Goal: Task Accomplishment & Management: Use online tool/utility

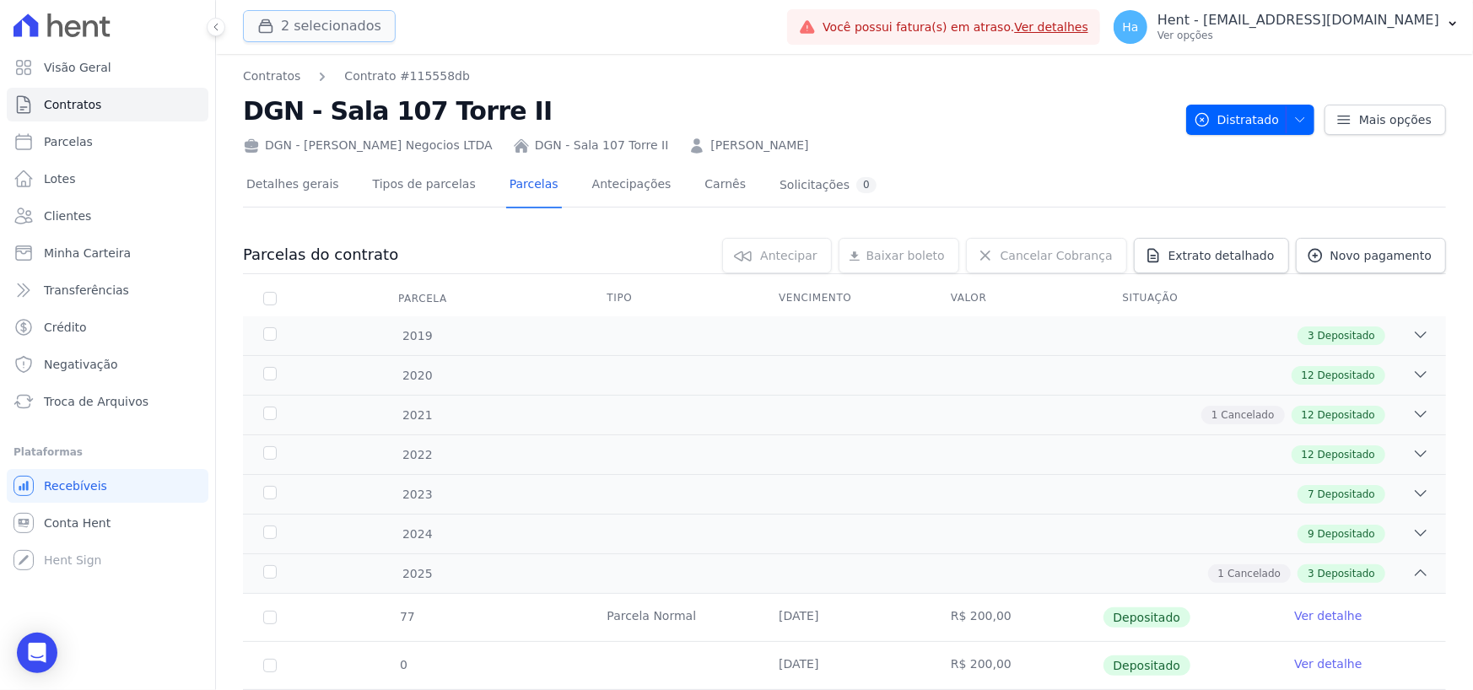
click at [316, 15] on button "2 selecionados" at bounding box center [319, 26] width 153 height 32
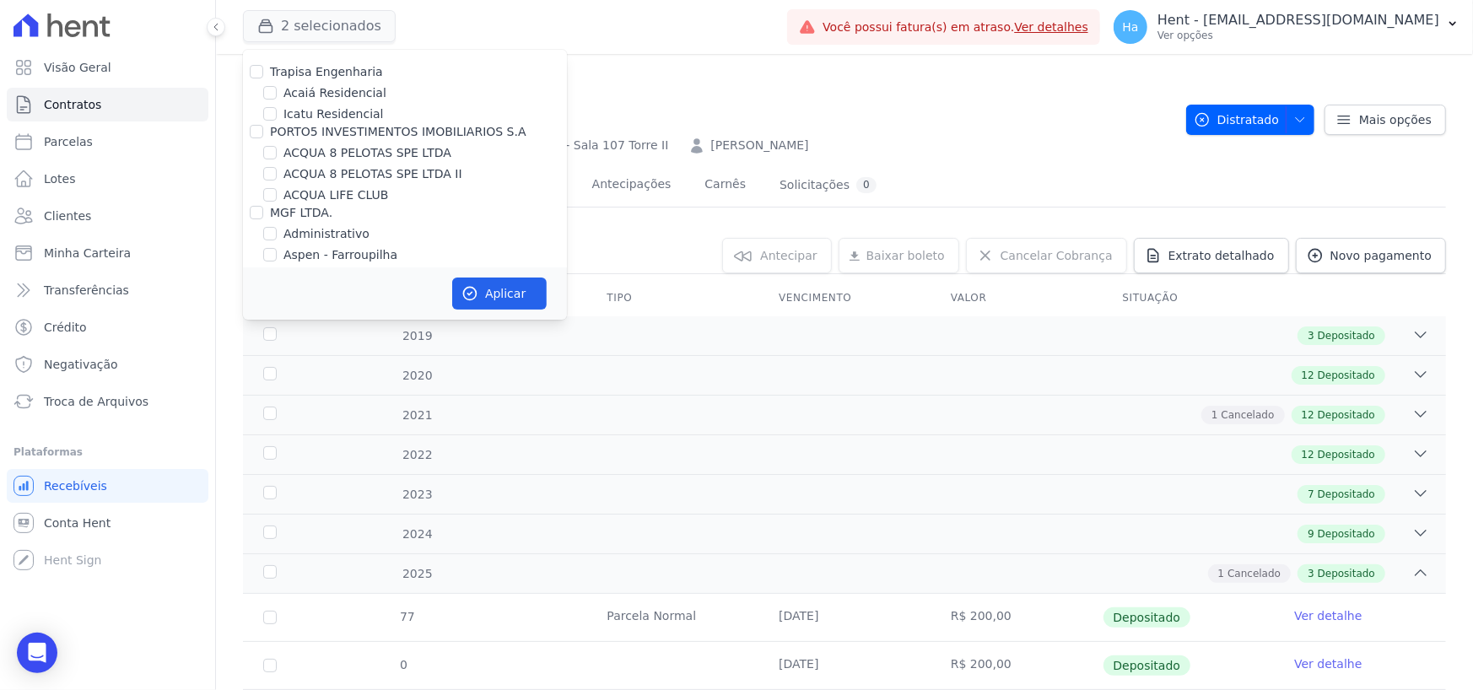
scroll to position [9185, 0]
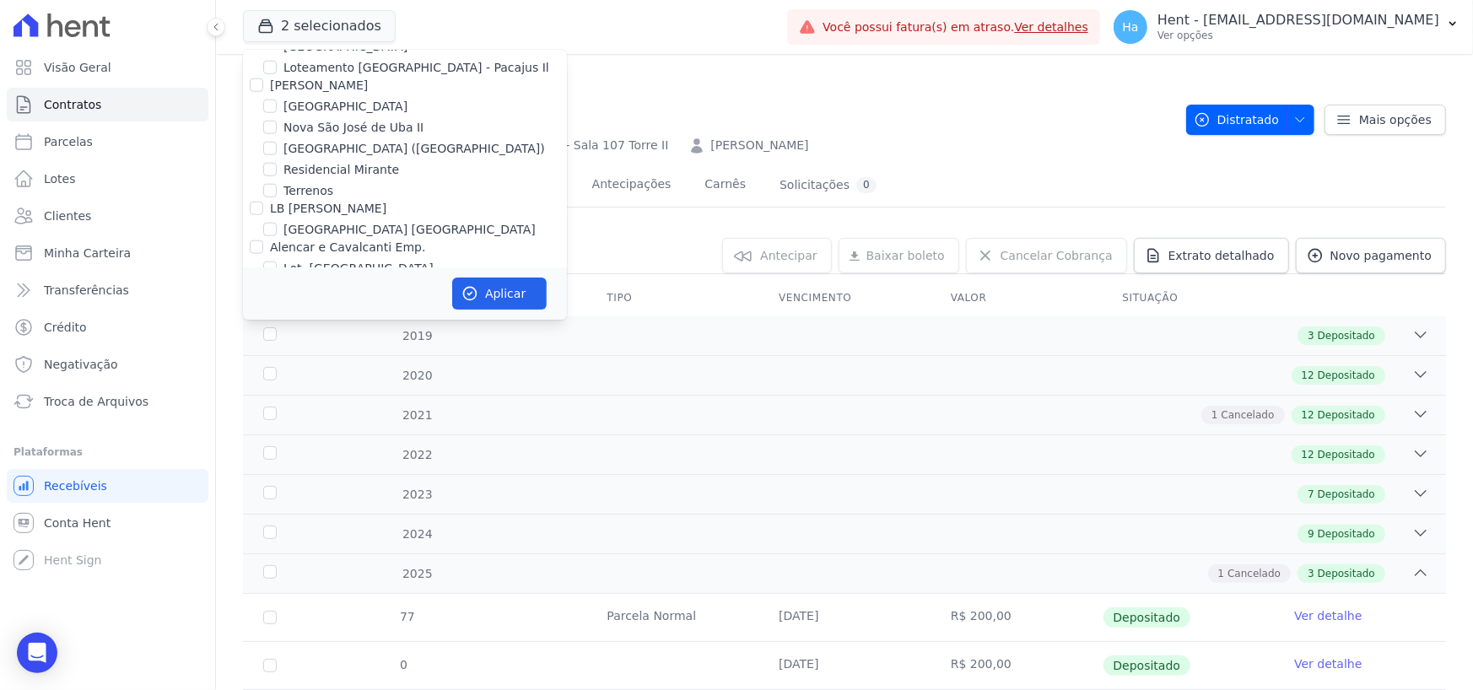
click at [254, 381] on input "LOULY INCORPORADORA" at bounding box center [257, 388] width 14 height 14
checkbox input "true"
click at [516, 302] on button "Aplicar" at bounding box center [499, 294] width 95 height 32
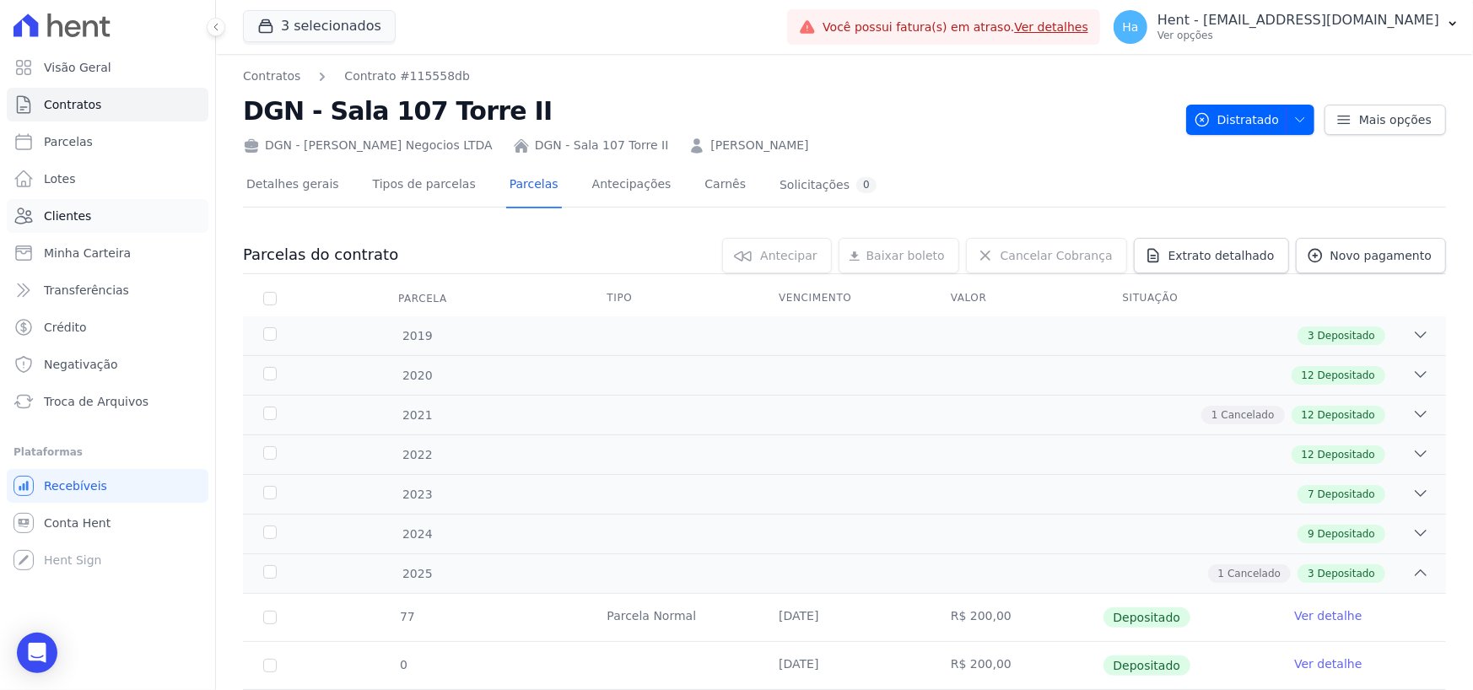
click at [70, 215] on span "Clientes" at bounding box center [67, 216] width 47 height 17
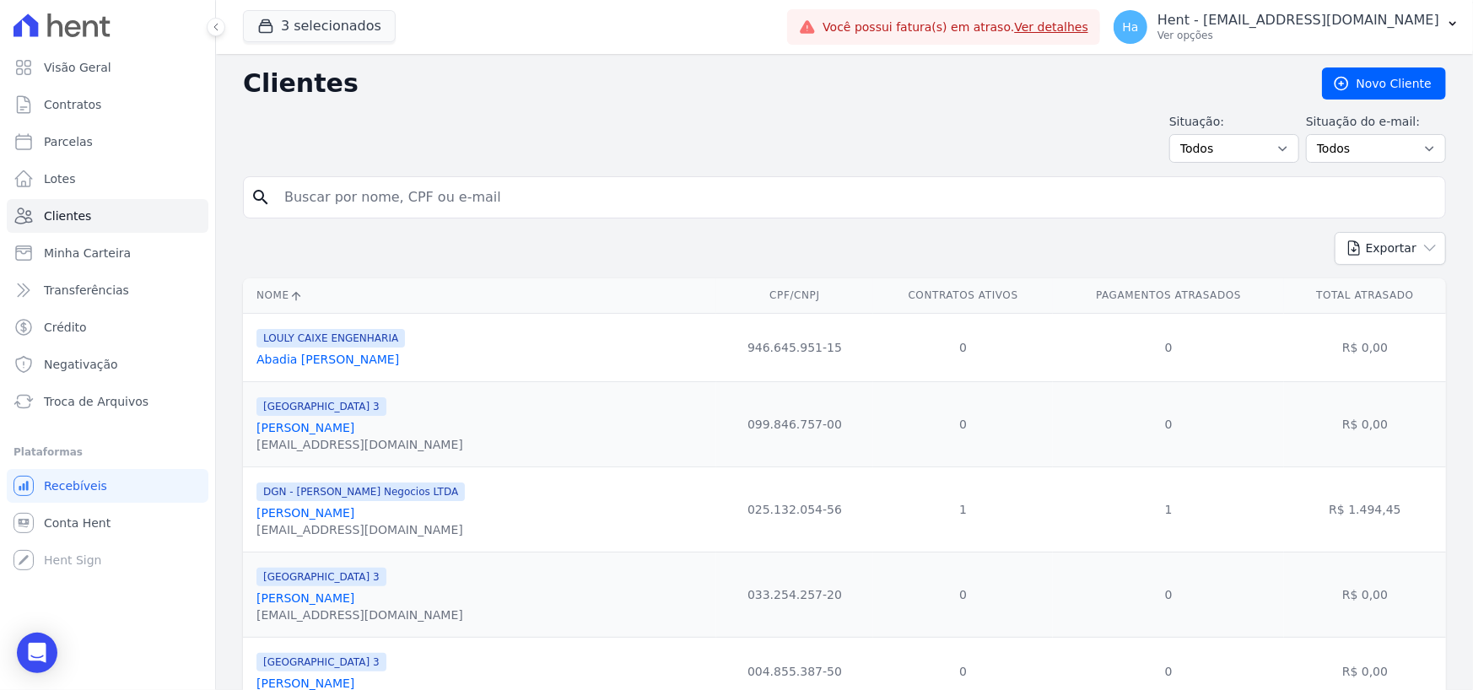
click at [332, 197] on input "search" at bounding box center [856, 198] width 1164 height 34
type input "Nayara de"
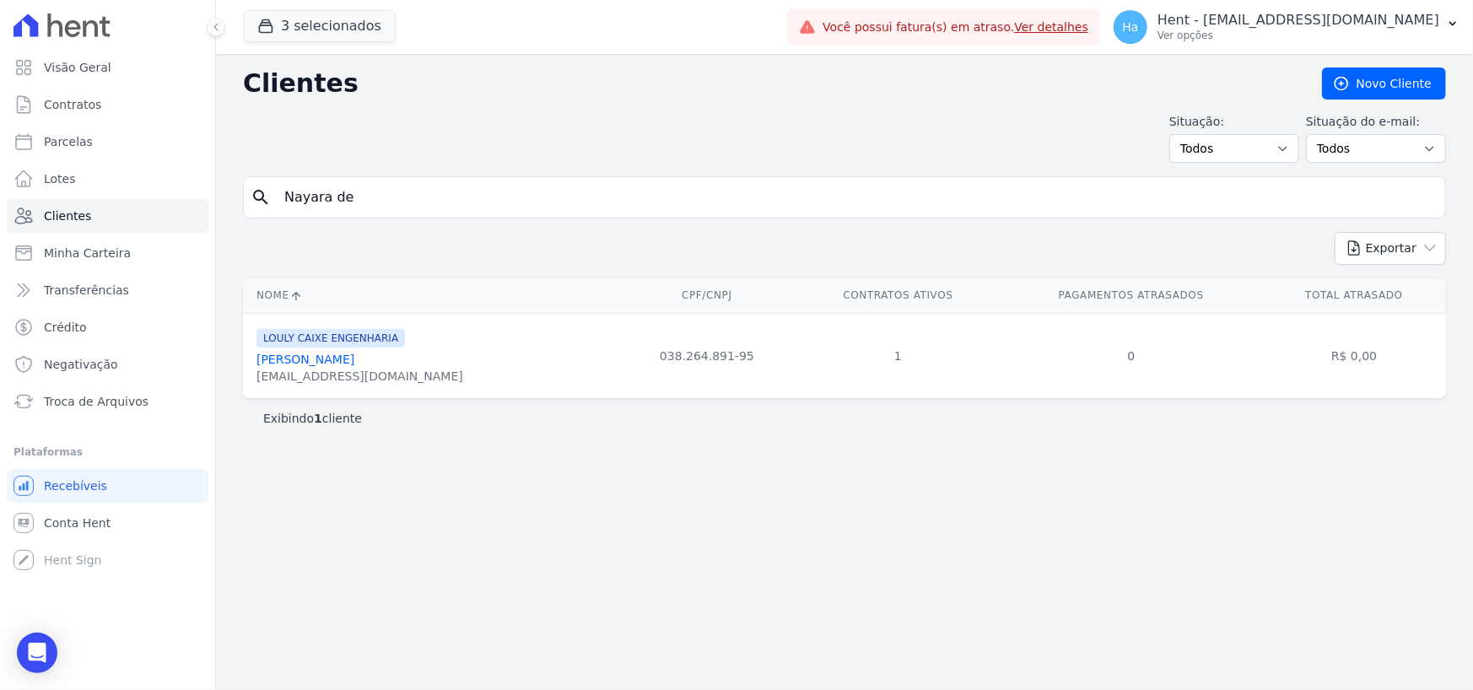
click at [351, 364] on link "[PERSON_NAME]" at bounding box center [306, 360] width 98 height 14
drag, startPoint x: 362, startPoint y: 202, endPoint x: 244, endPoint y: 185, distance: 119.3
click at [244, 185] on div "search Nayara de" at bounding box center [844, 197] width 1203 height 42
type input "[PERSON_NAME]"
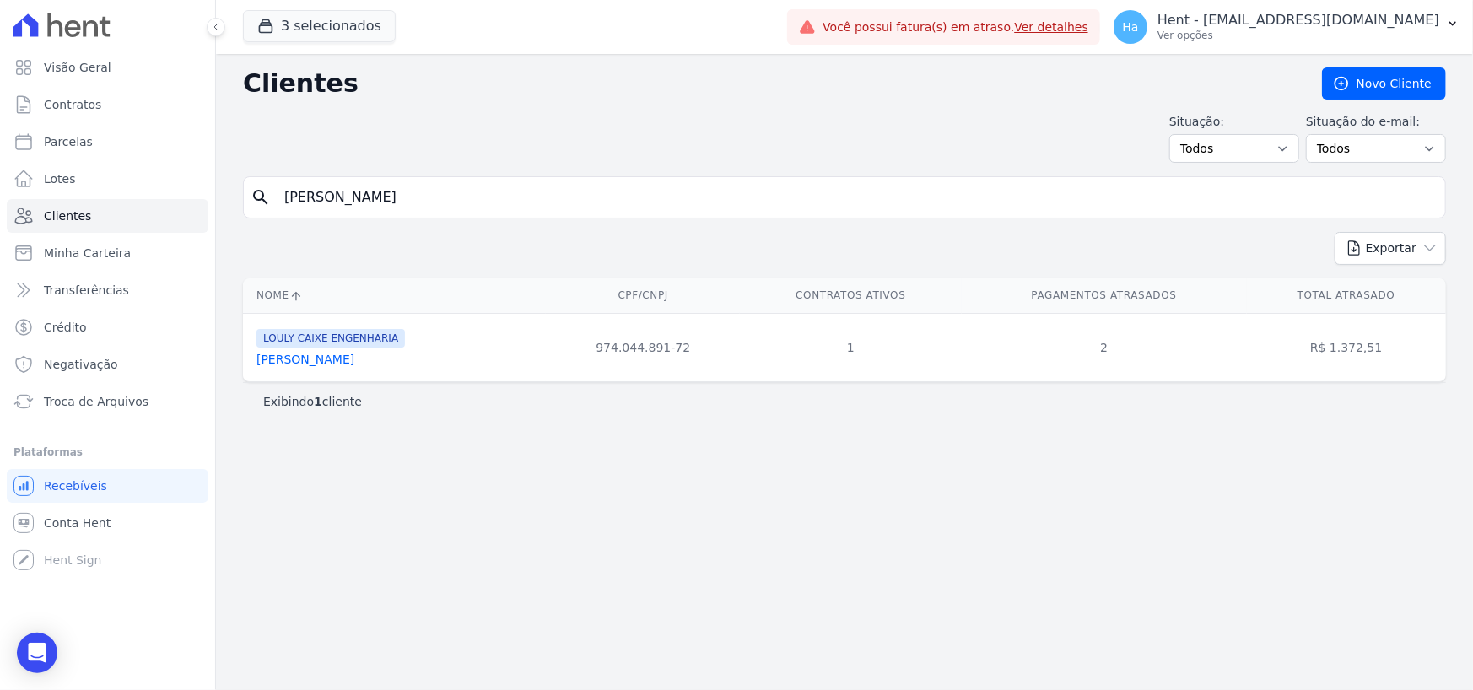
click at [353, 365] on link "[PERSON_NAME]" at bounding box center [306, 360] width 98 height 14
drag, startPoint x: 392, startPoint y: 208, endPoint x: 240, endPoint y: 201, distance: 152.9
click at [240, 201] on div "Clientes [GEOGRAPHIC_DATA] Situação: Todos Adimplentes Inadimplentes Situação d…" at bounding box center [844, 372] width 1257 height 636
type input "[PERSON_NAME]"
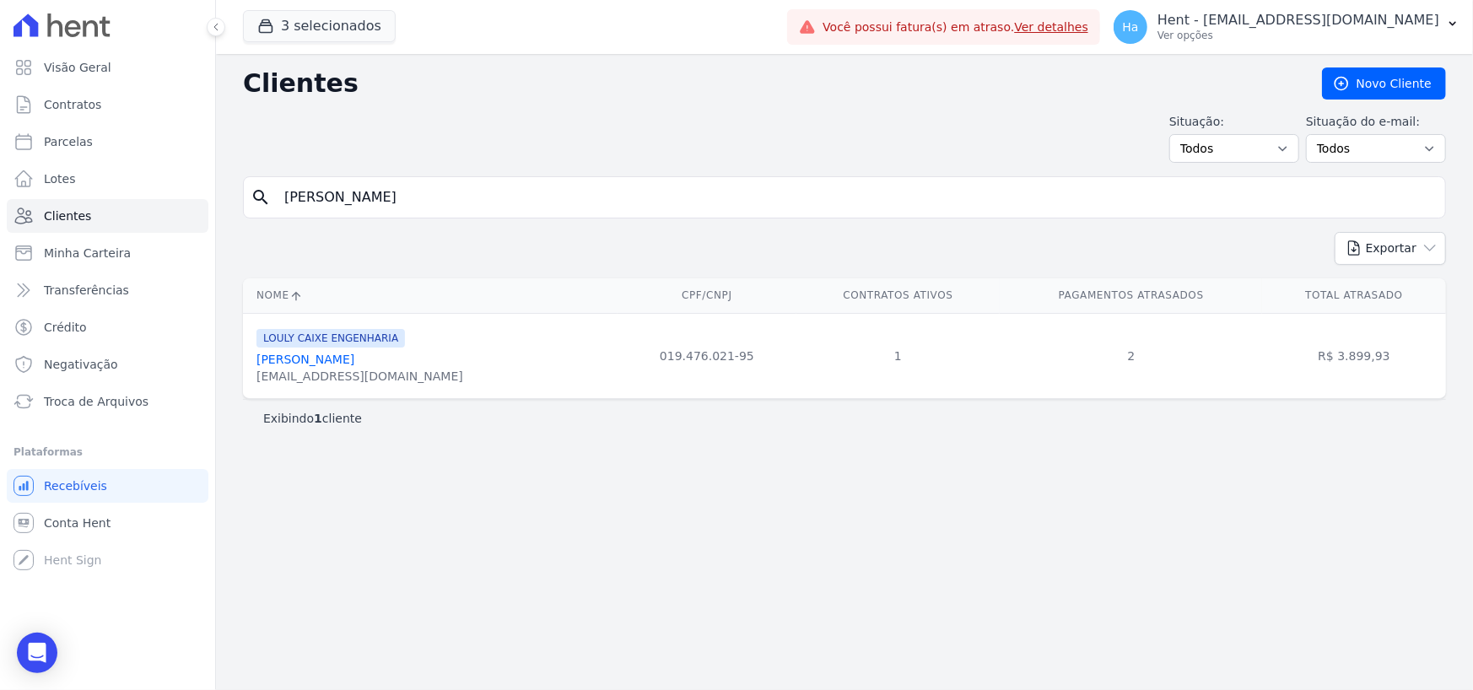
click at [332, 366] on link "[PERSON_NAME]" at bounding box center [306, 360] width 98 height 14
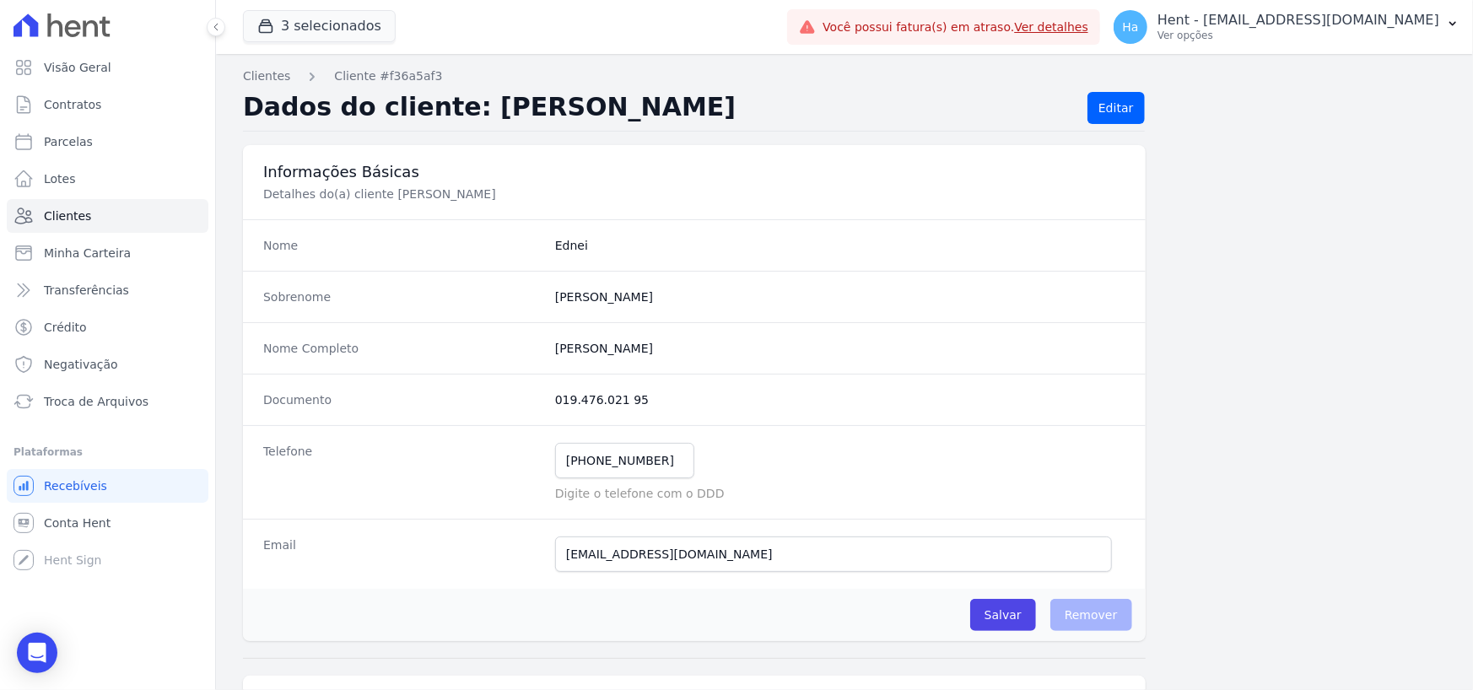
click at [332, 364] on div "Nome Completo [PERSON_NAME]" at bounding box center [694, 347] width 903 height 51
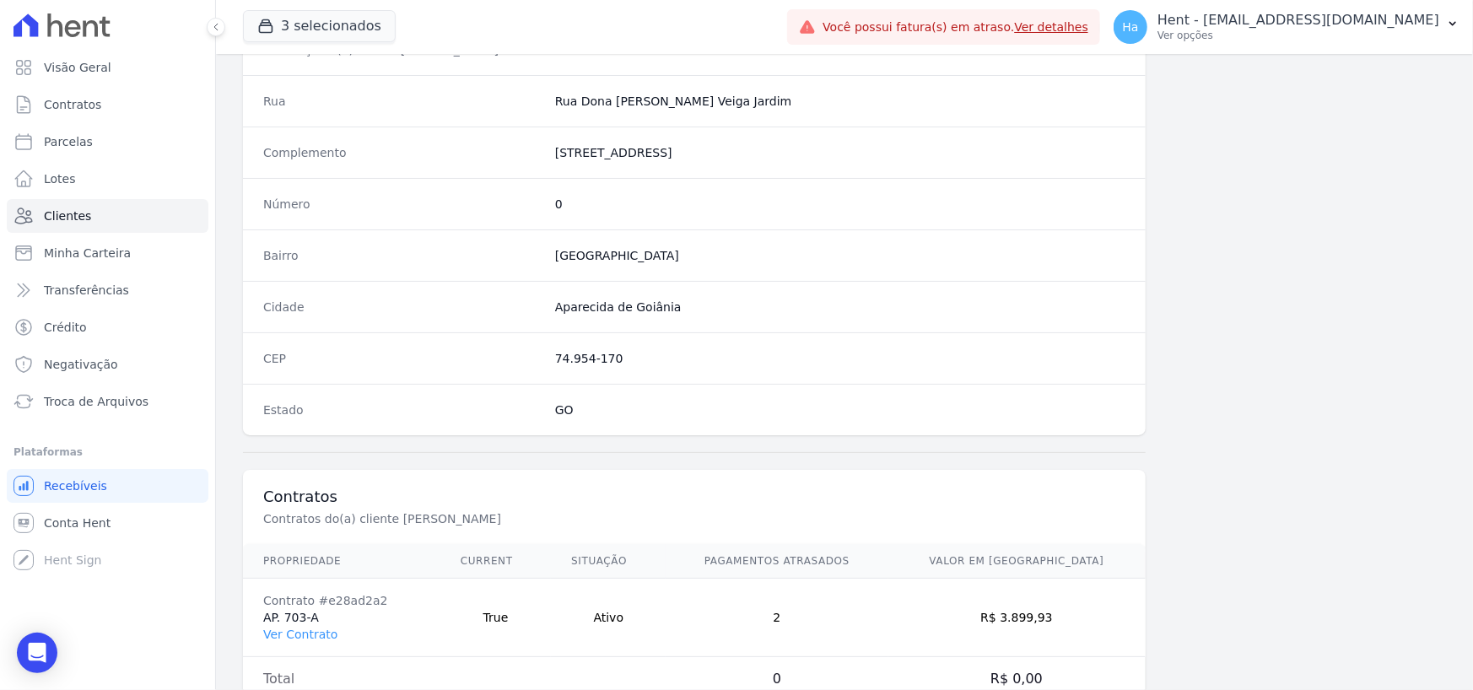
scroll to position [886, 0]
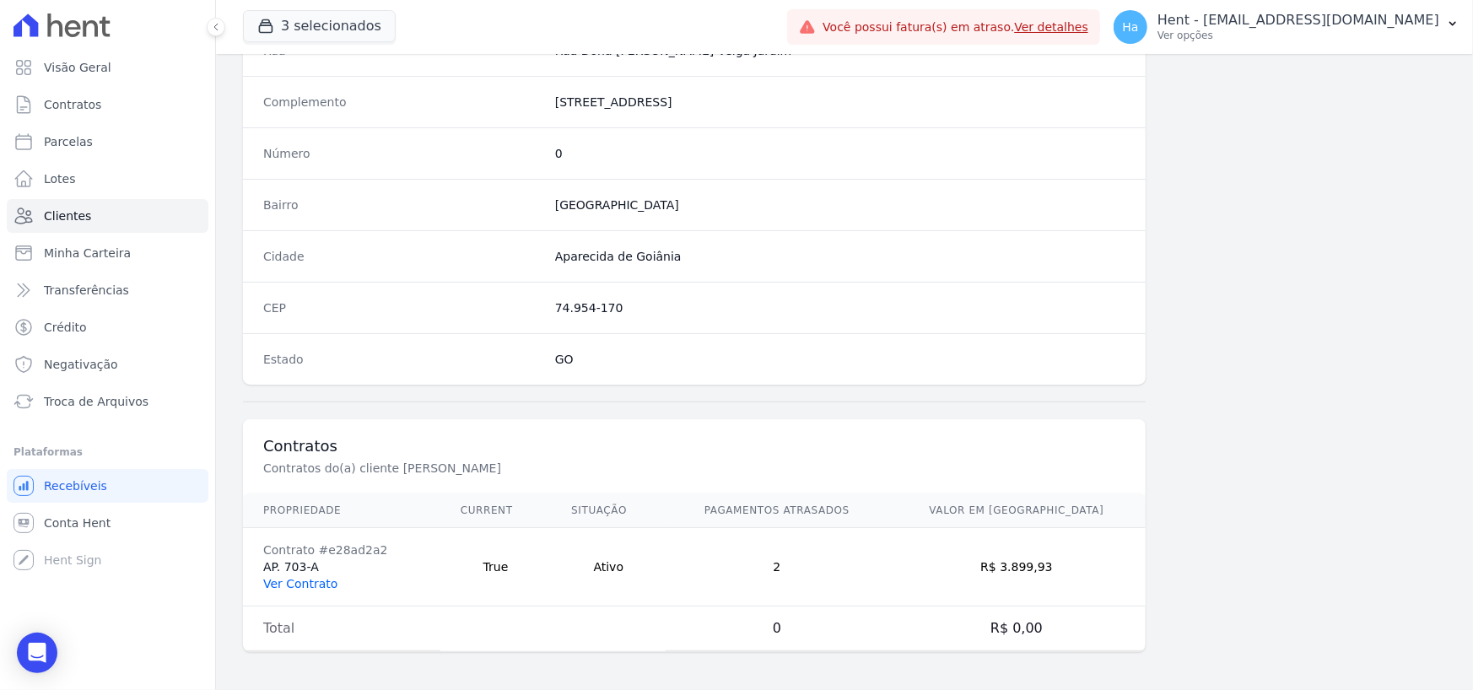
click at [295, 579] on link "Ver Contrato" at bounding box center [300, 584] width 74 height 14
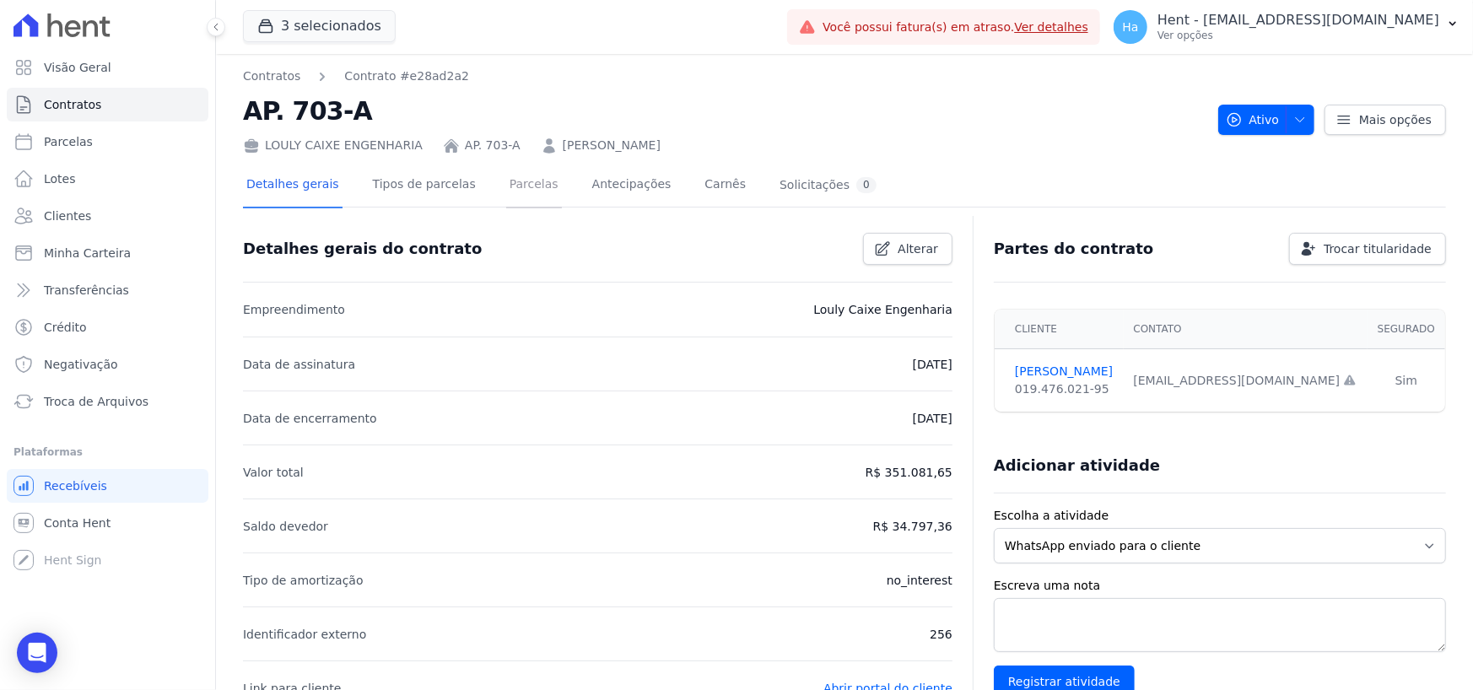
click at [518, 192] on link "Parcelas" at bounding box center [534, 186] width 56 height 45
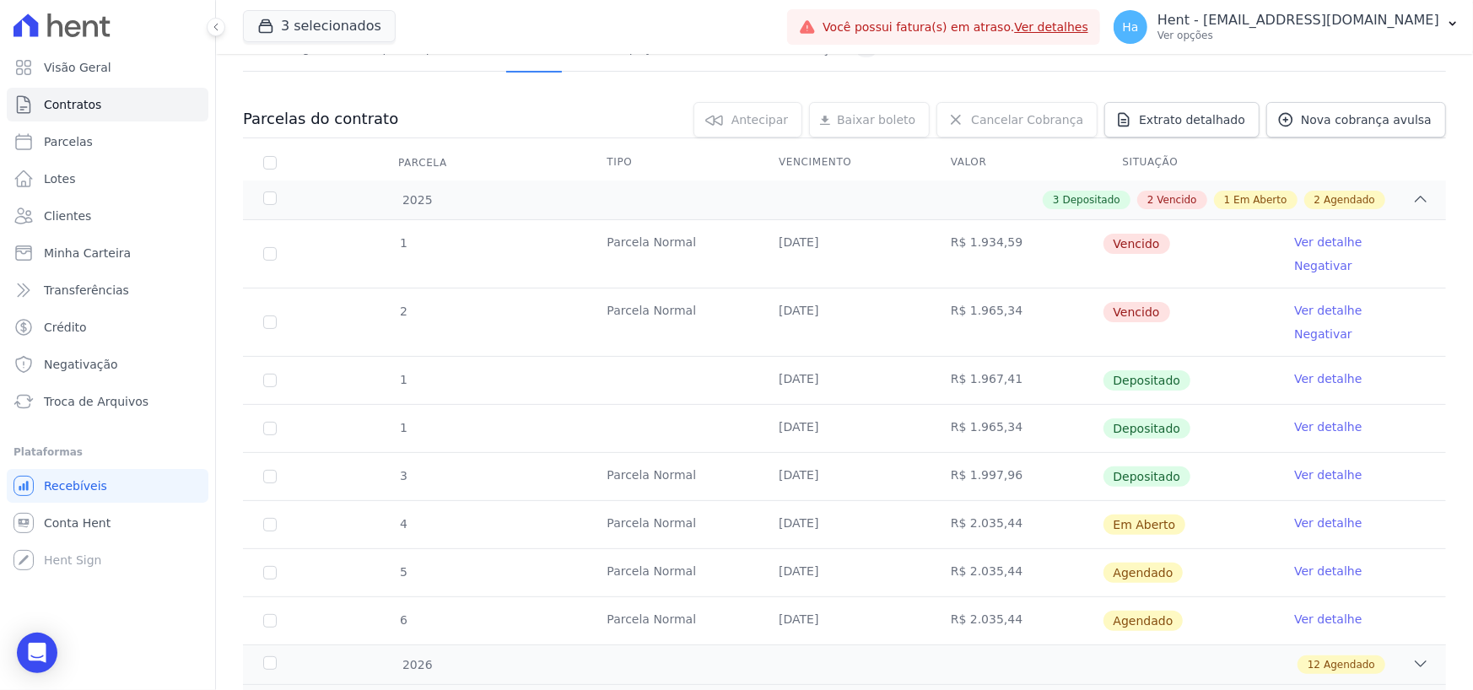
scroll to position [177, 0]
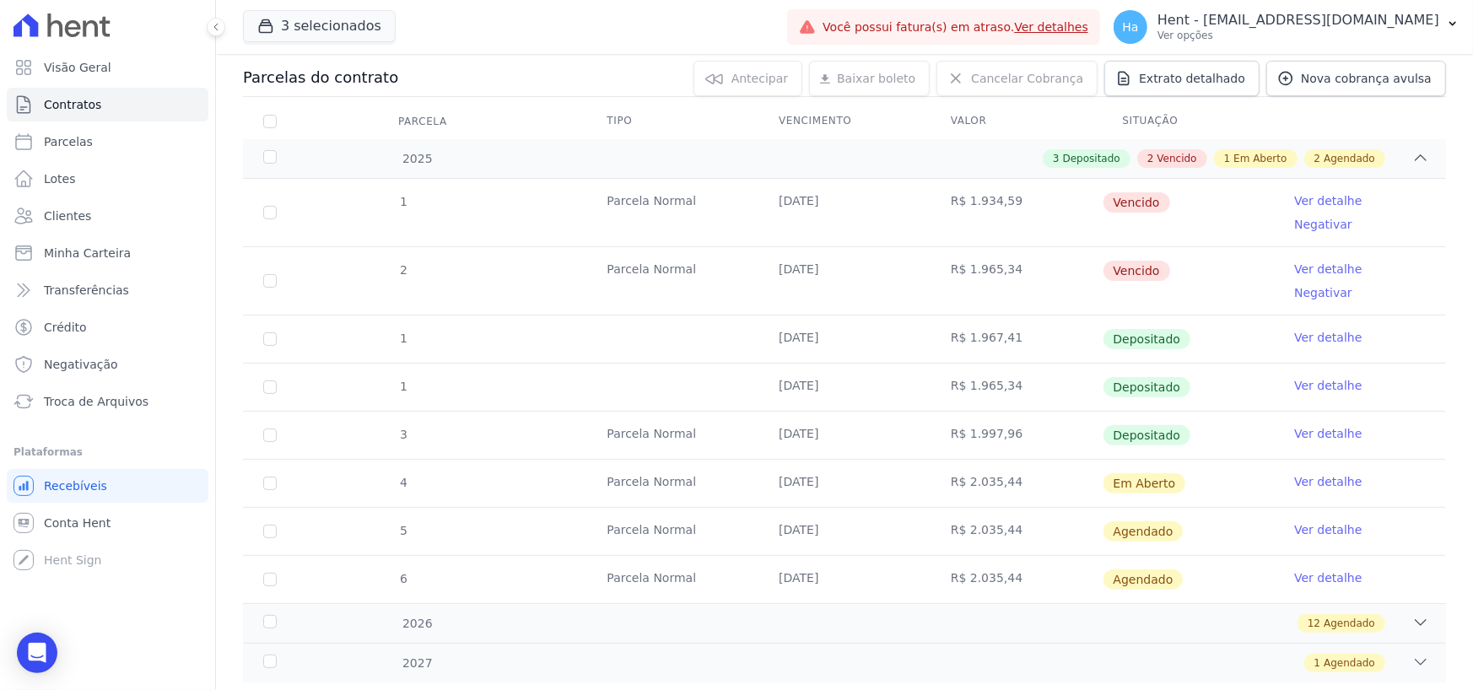
click at [1316, 473] on link "Ver detalhe" at bounding box center [1328, 481] width 68 height 17
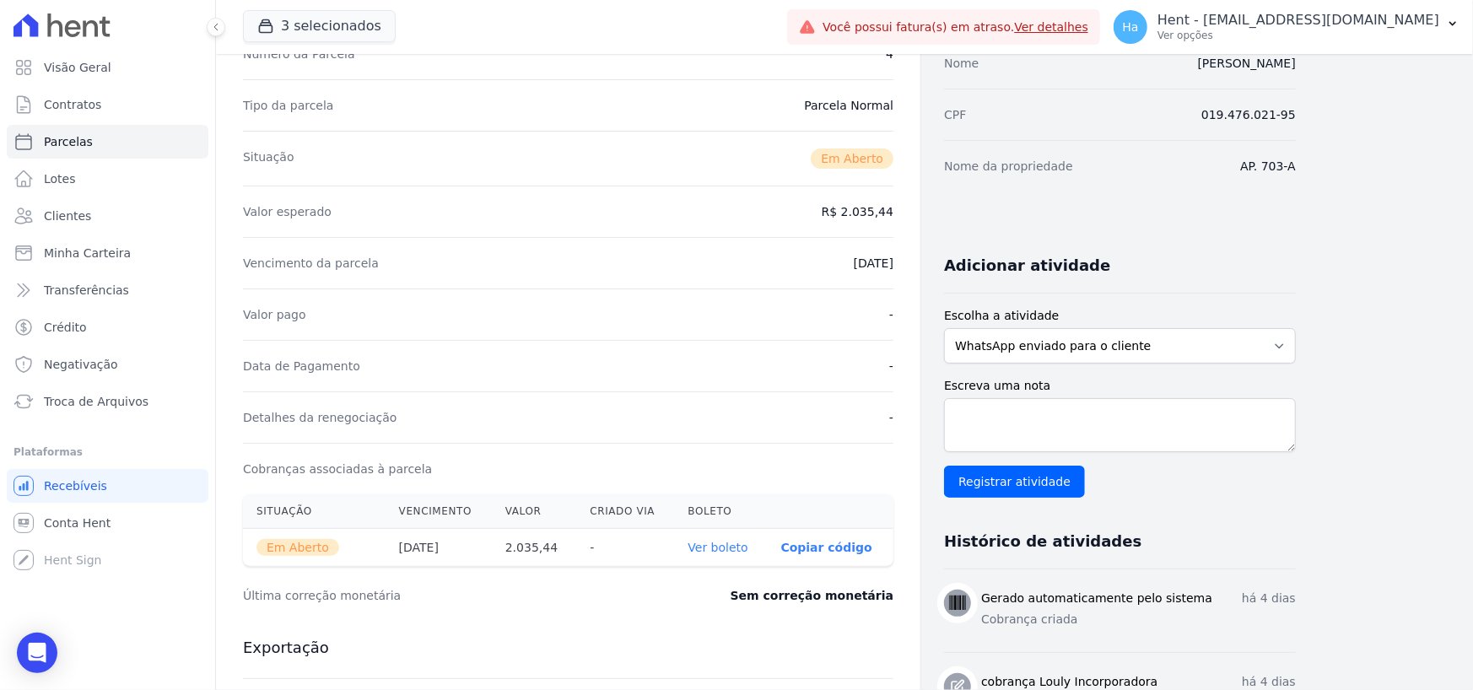
scroll to position [290, 0]
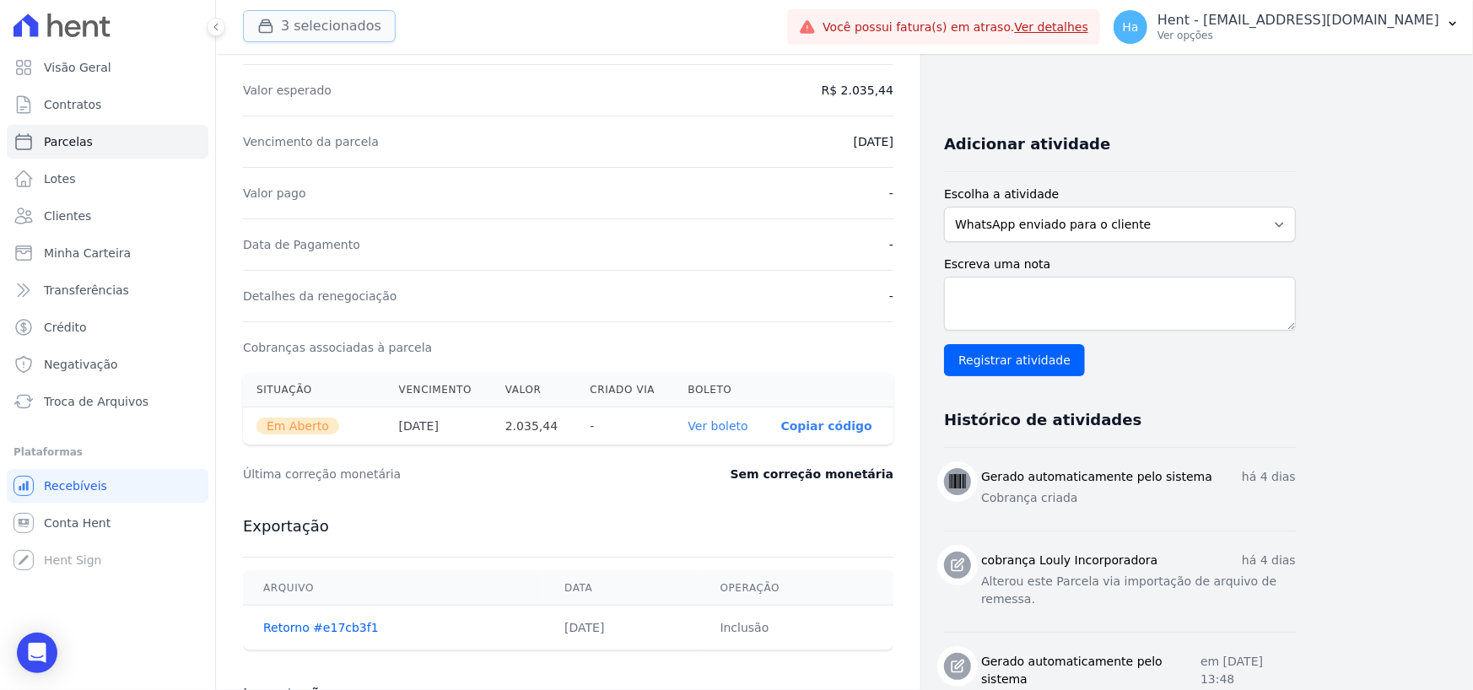
click at [329, 17] on button "3 selecionados" at bounding box center [319, 26] width 153 height 32
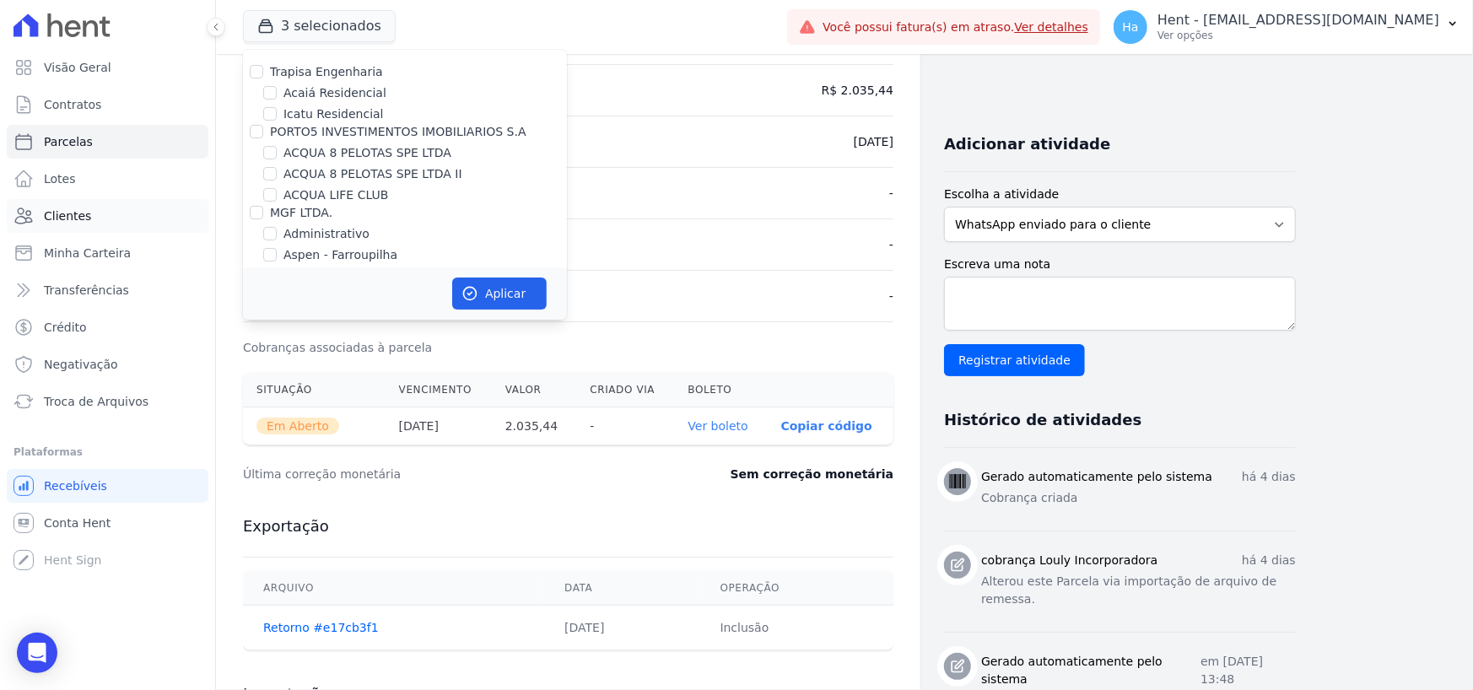
scroll to position [11564, 0]
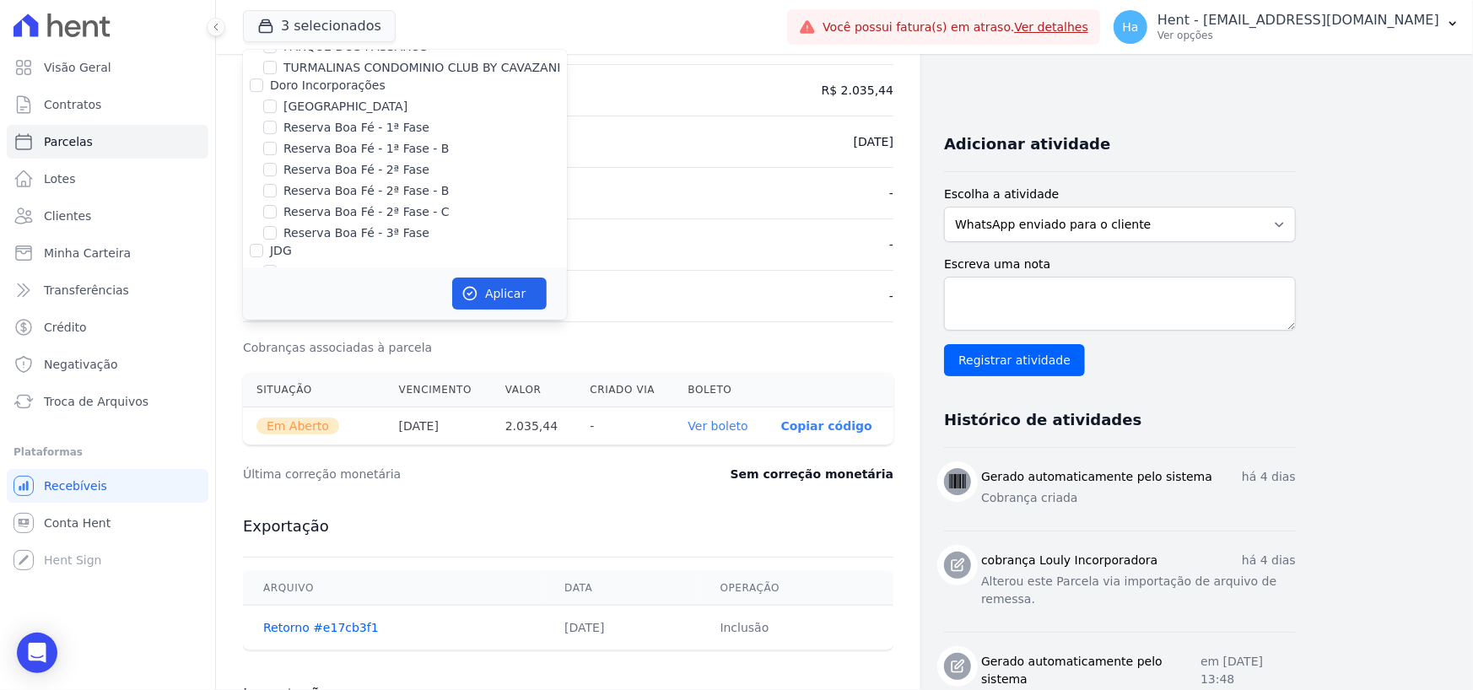
click at [250, 397] on div at bounding box center [257, 405] width 14 height 17
click at [260, 399] on input "Laje Engenharia" at bounding box center [257, 406] width 14 height 14
checkbox input "true"
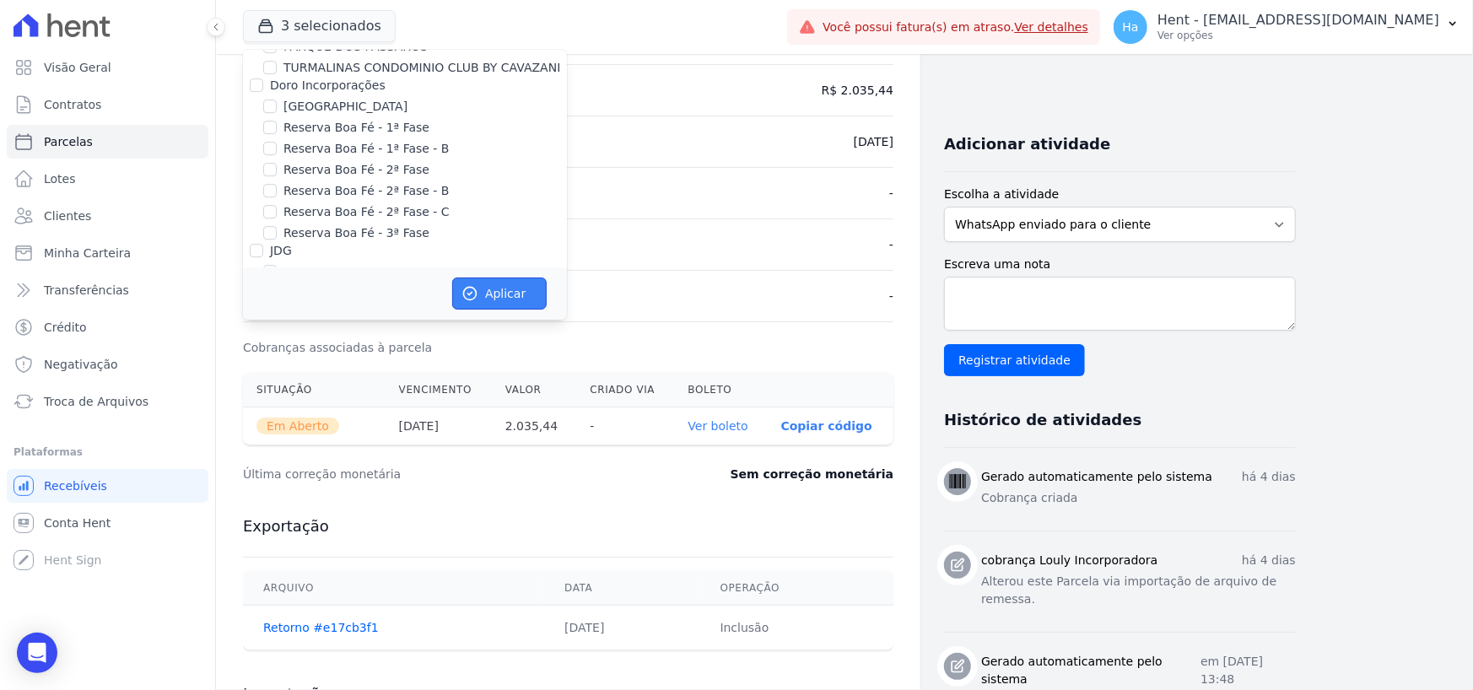
click at [521, 305] on button "Aplicar" at bounding box center [499, 294] width 95 height 32
click at [1265, 21] on p "Hent - [EMAIL_ADDRESS][DOMAIN_NAME]" at bounding box center [1299, 20] width 282 height 17
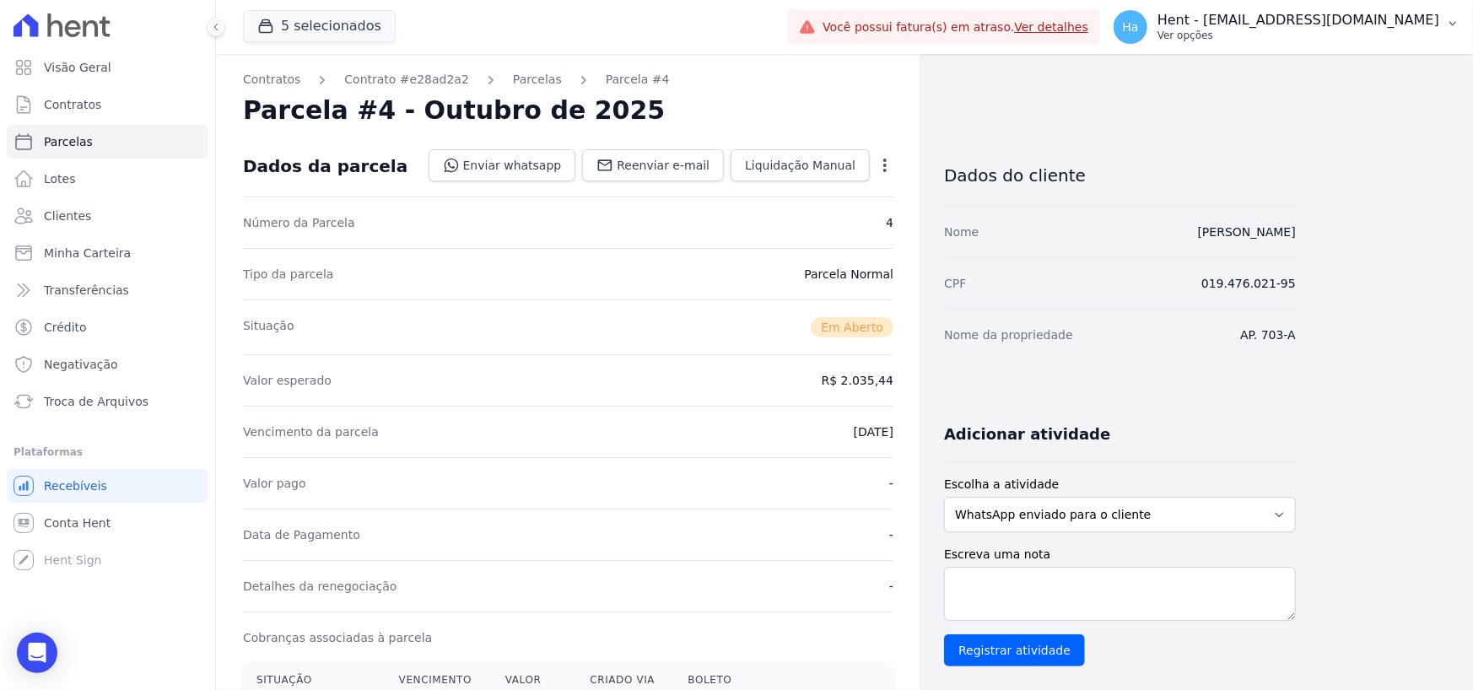
click at [1310, 15] on p "Hent - [EMAIL_ADDRESS][DOMAIN_NAME]" at bounding box center [1299, 20] width 282 height 17
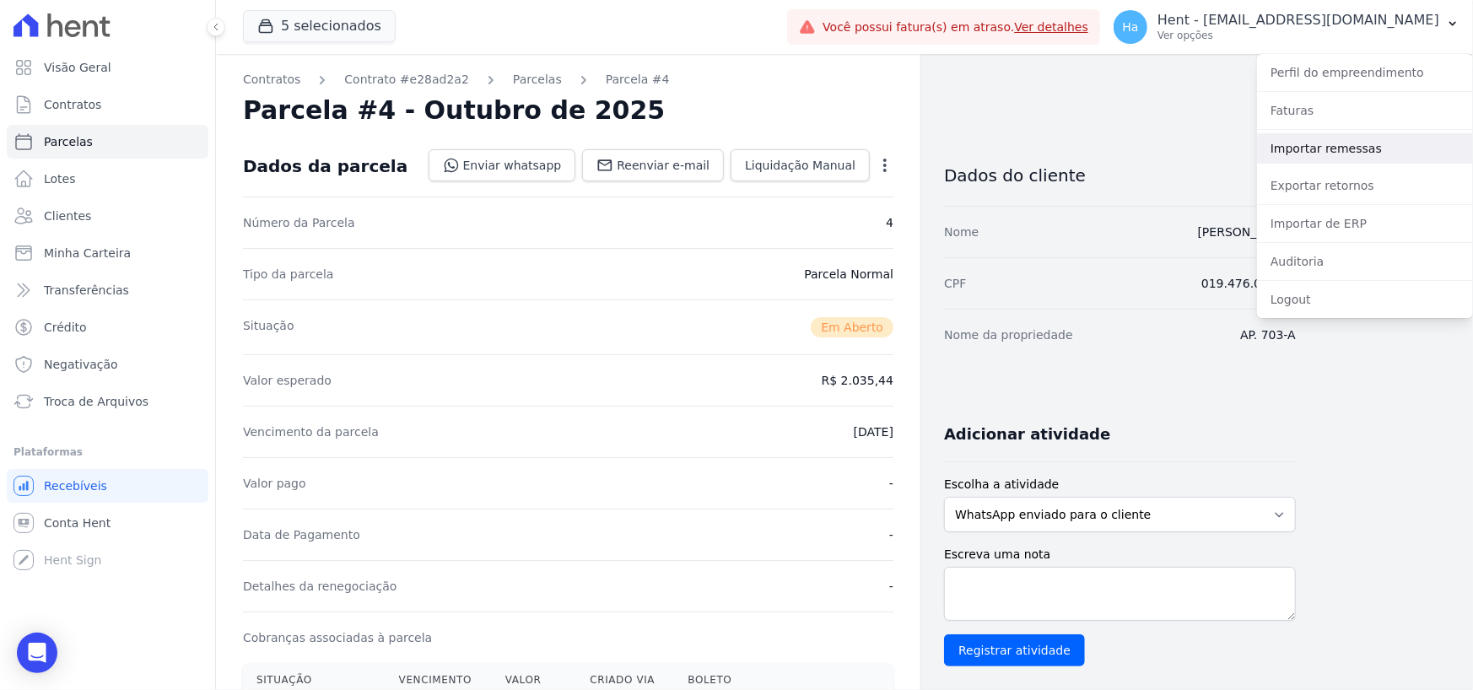
click at [1298, 142] on link "Importar remessas" at bounding box center [1365, 148] width 216 height 30
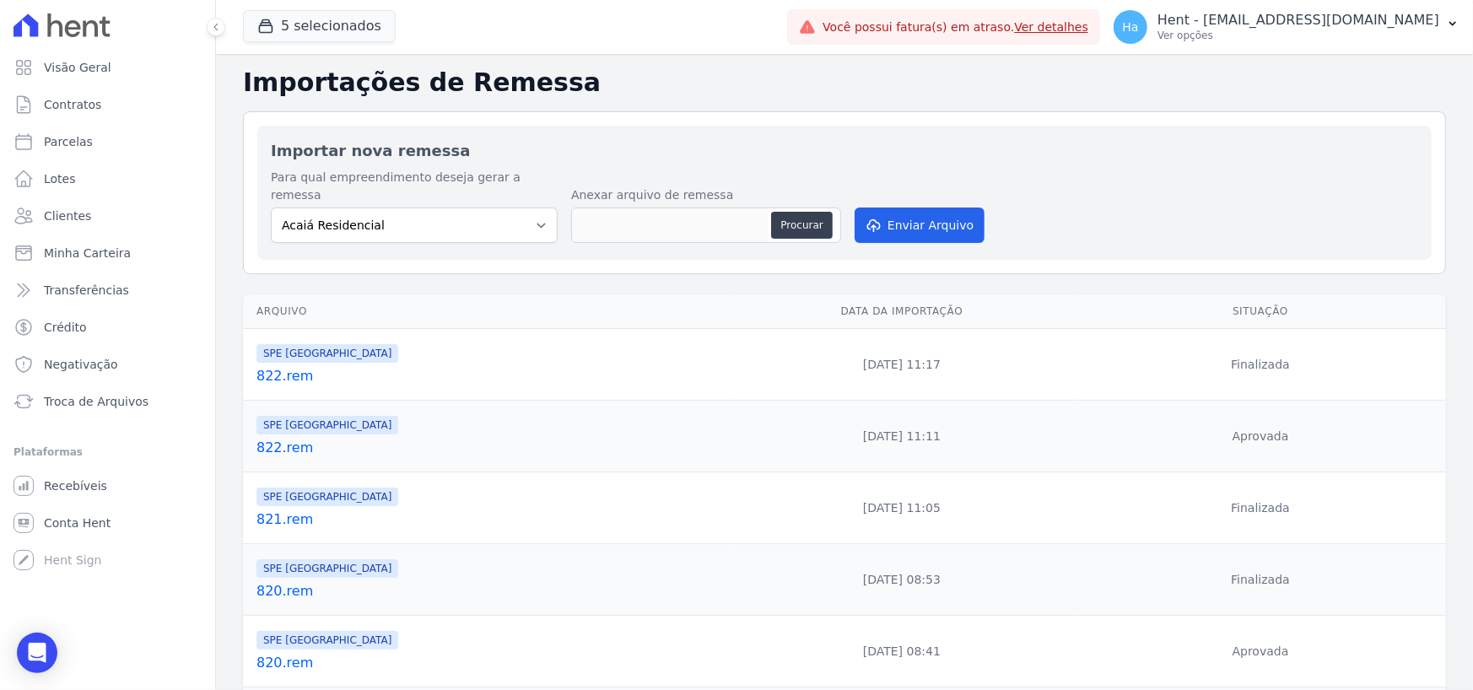
select select "default"
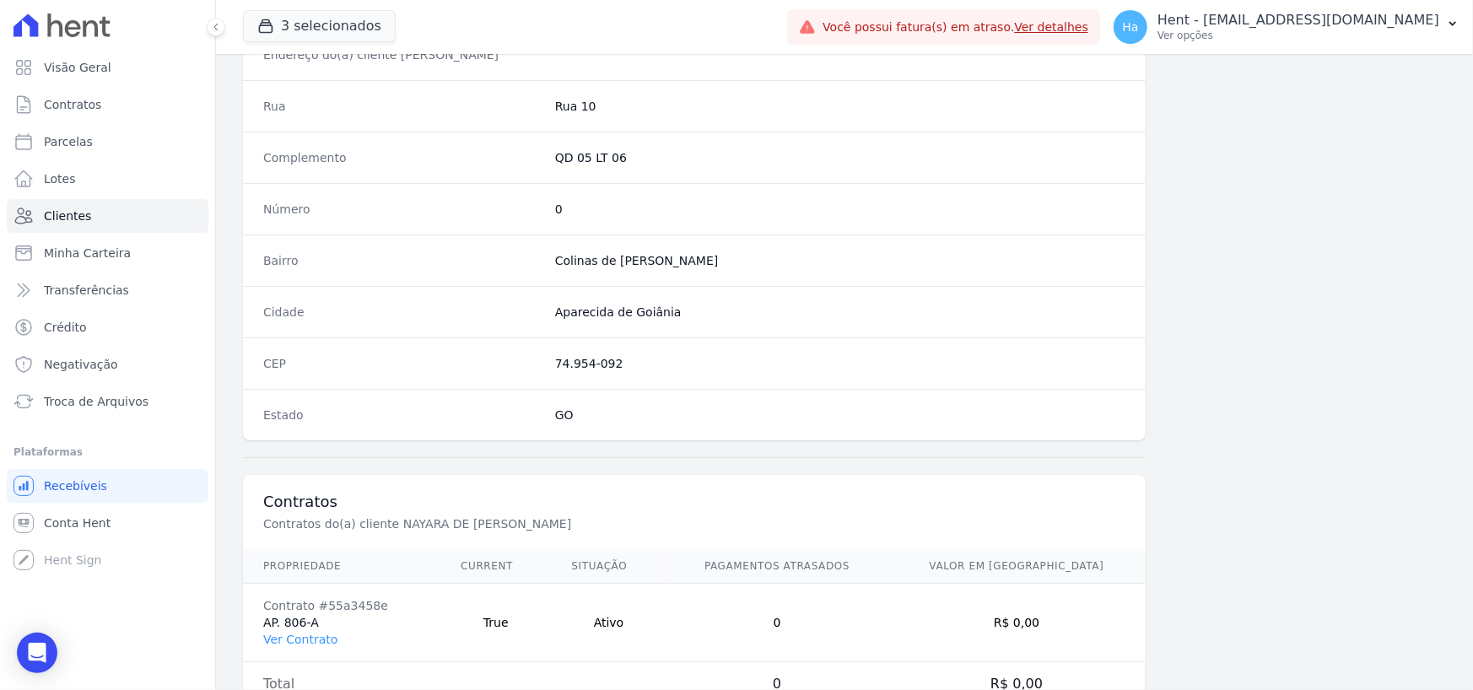
scroll to position [886, 0]
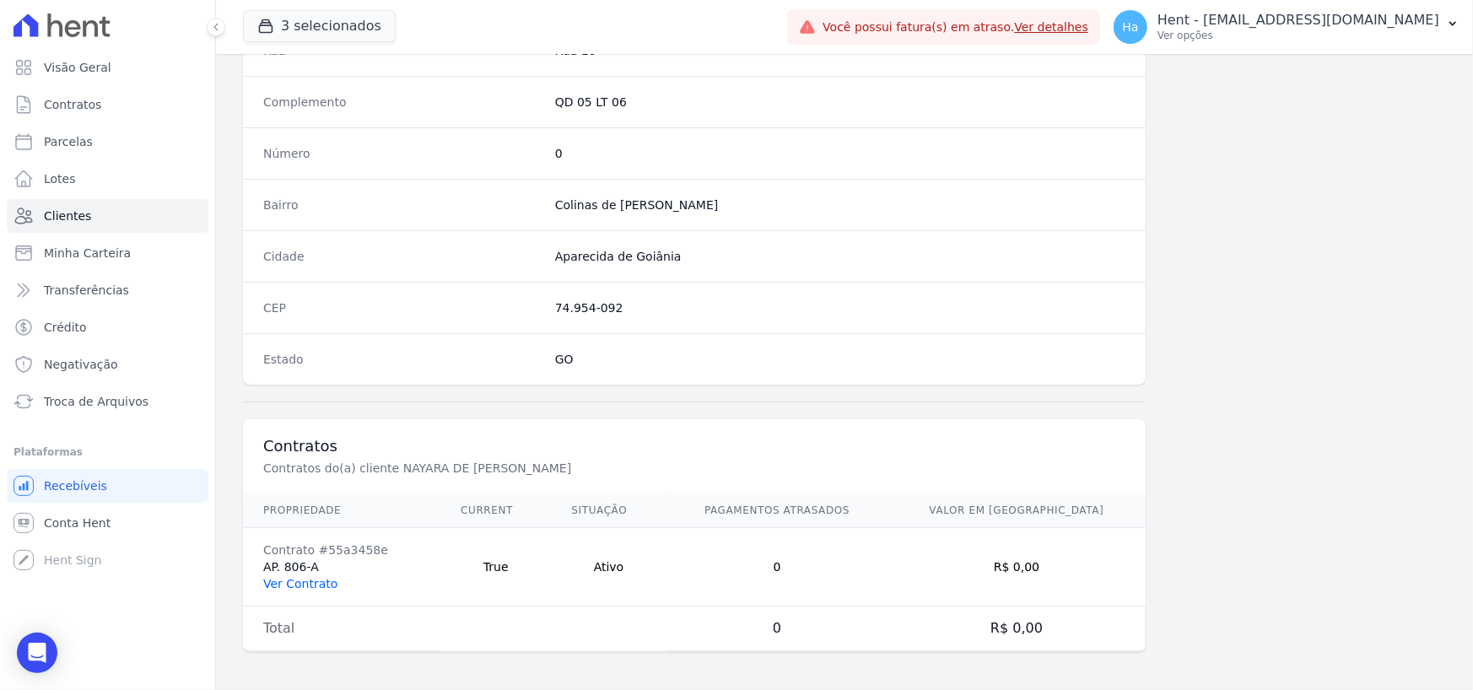
click at [304, 582] on link "Ver Contrato" at bounding box center [300, 584] width 74 height 14
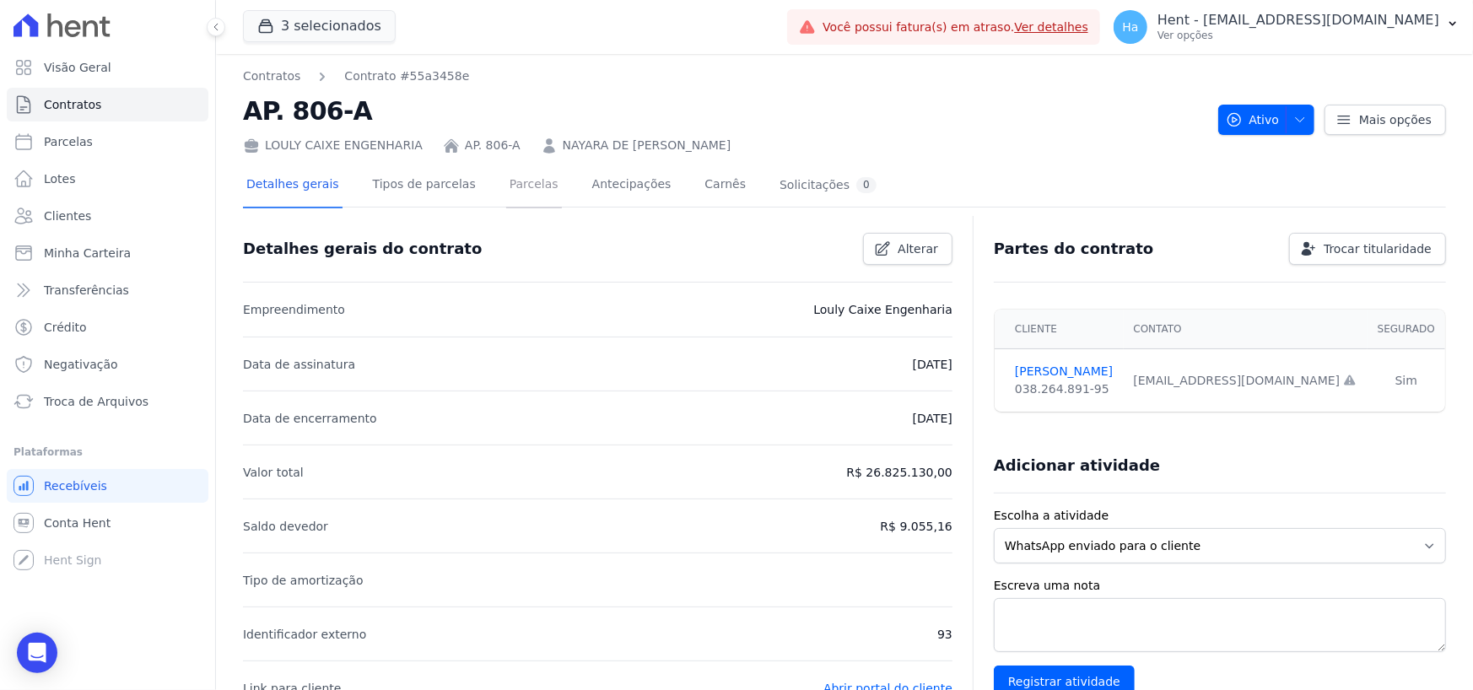
click at [508, 190] on link "Parcelas" at bounding box center [534, 186] width 56 height 45
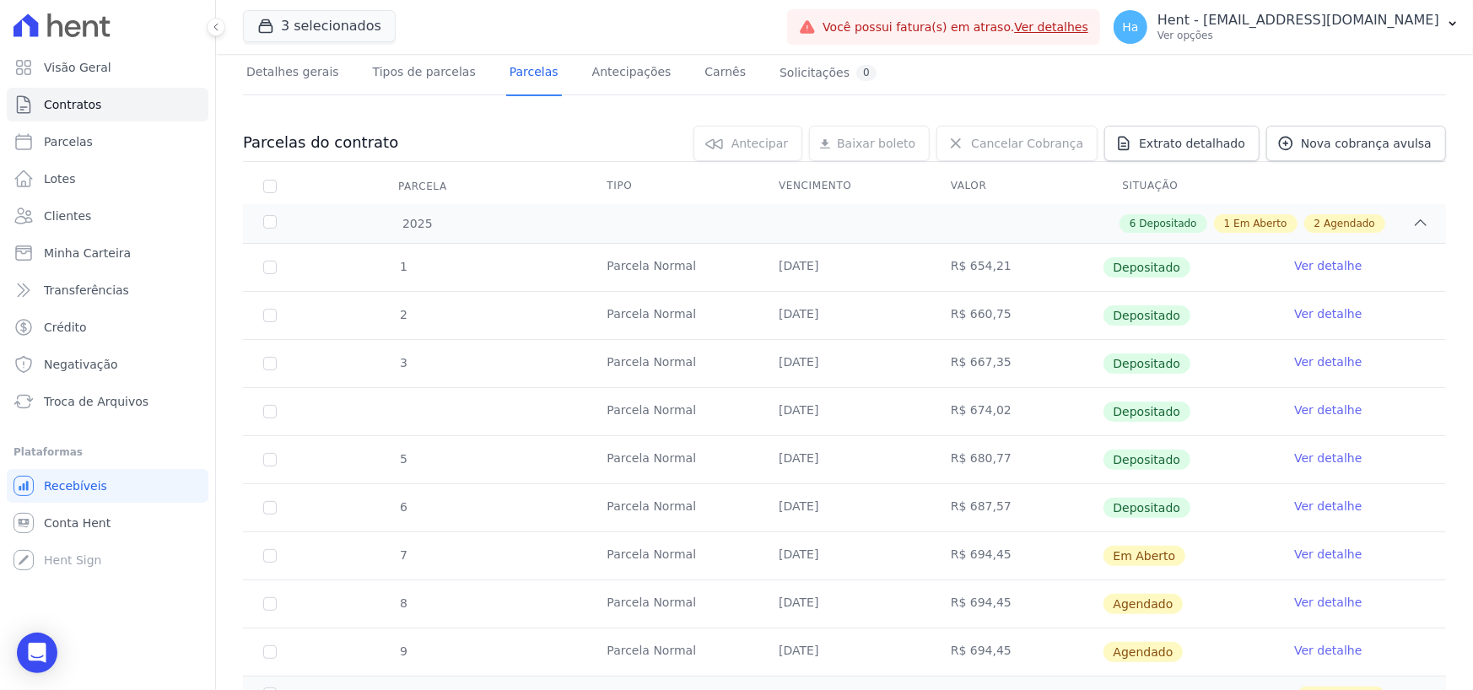
scroll to position [186, 0]
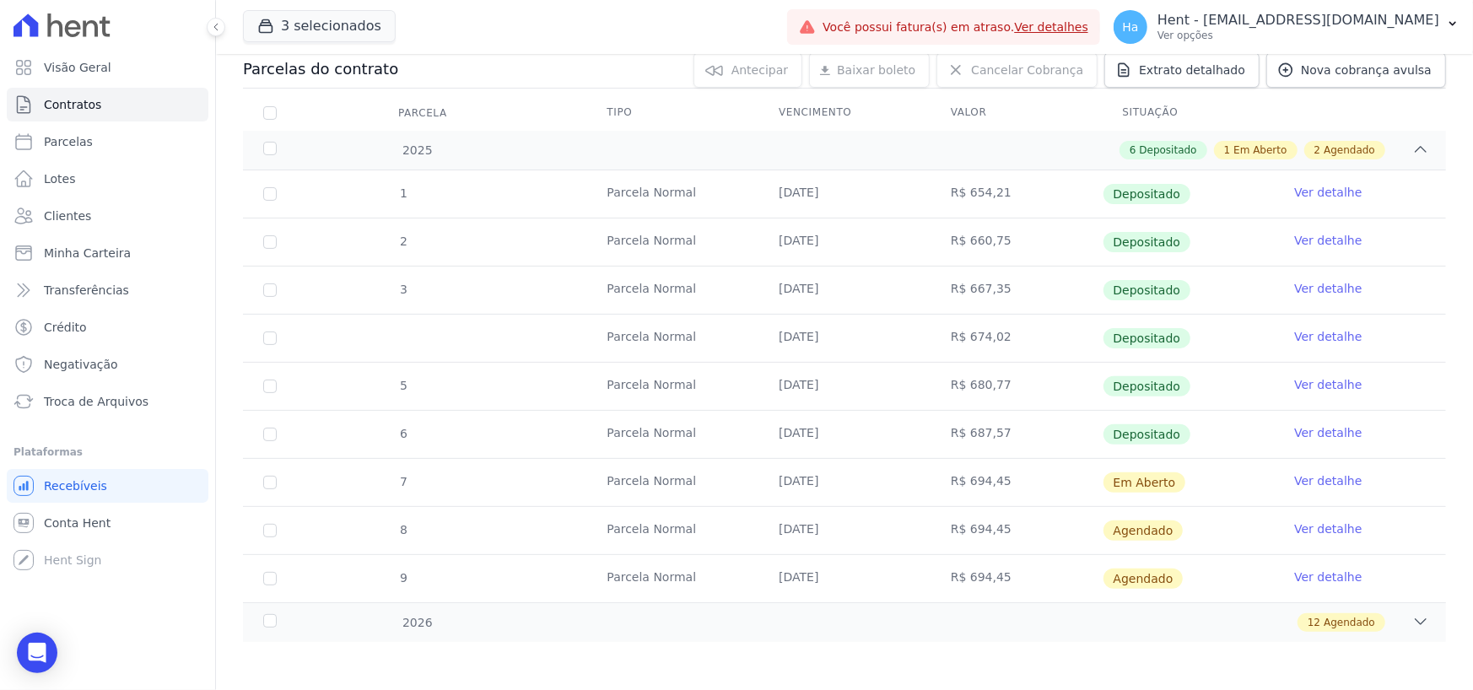
click at [1336, 483] on link "Ver detalhe" at bounding box center [1328, 481] width 68 height 17
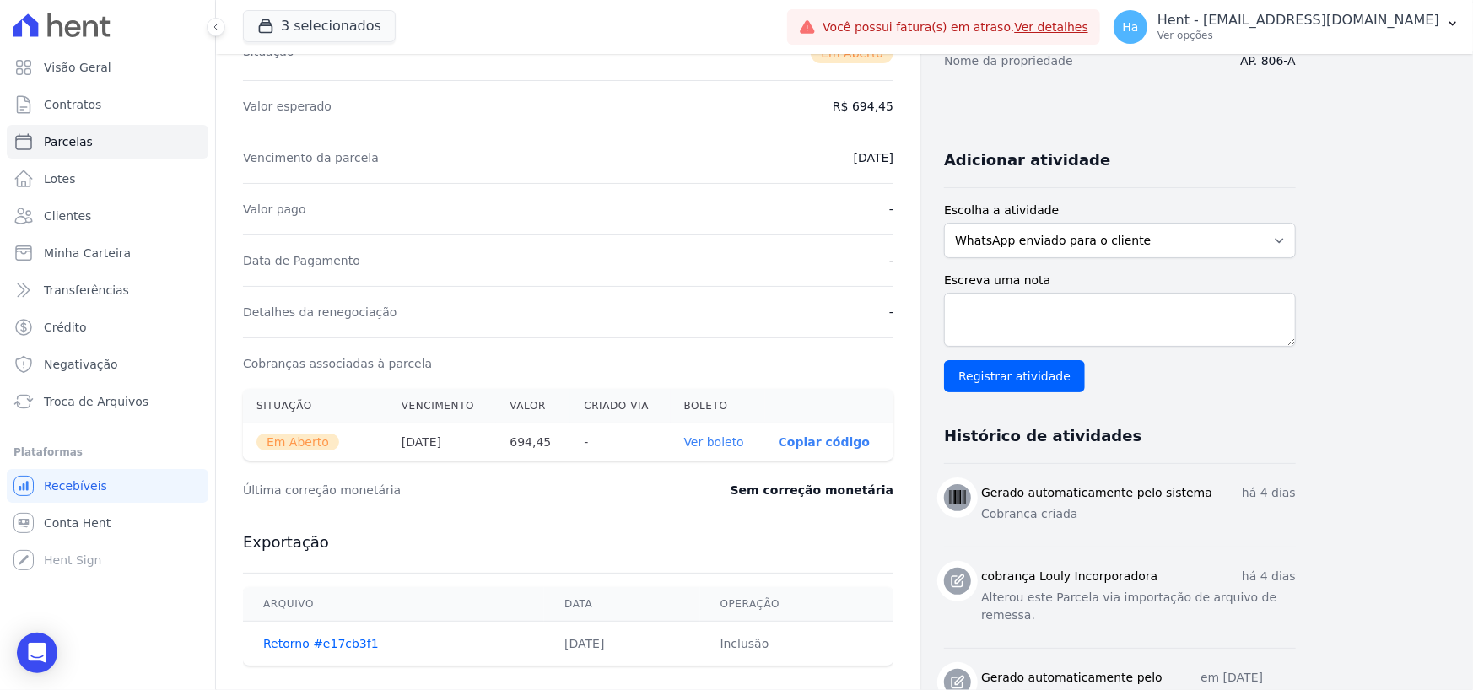
scroll to position [422, 0]
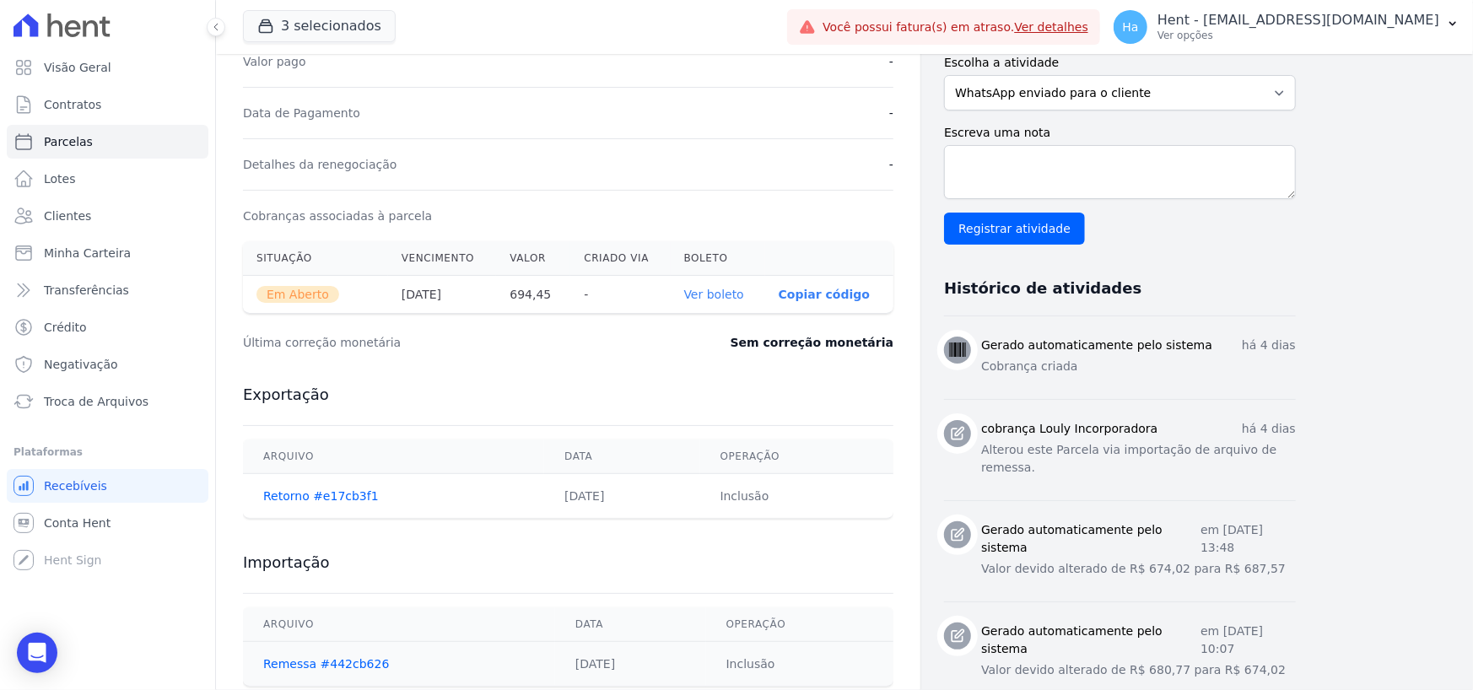
select select "default"
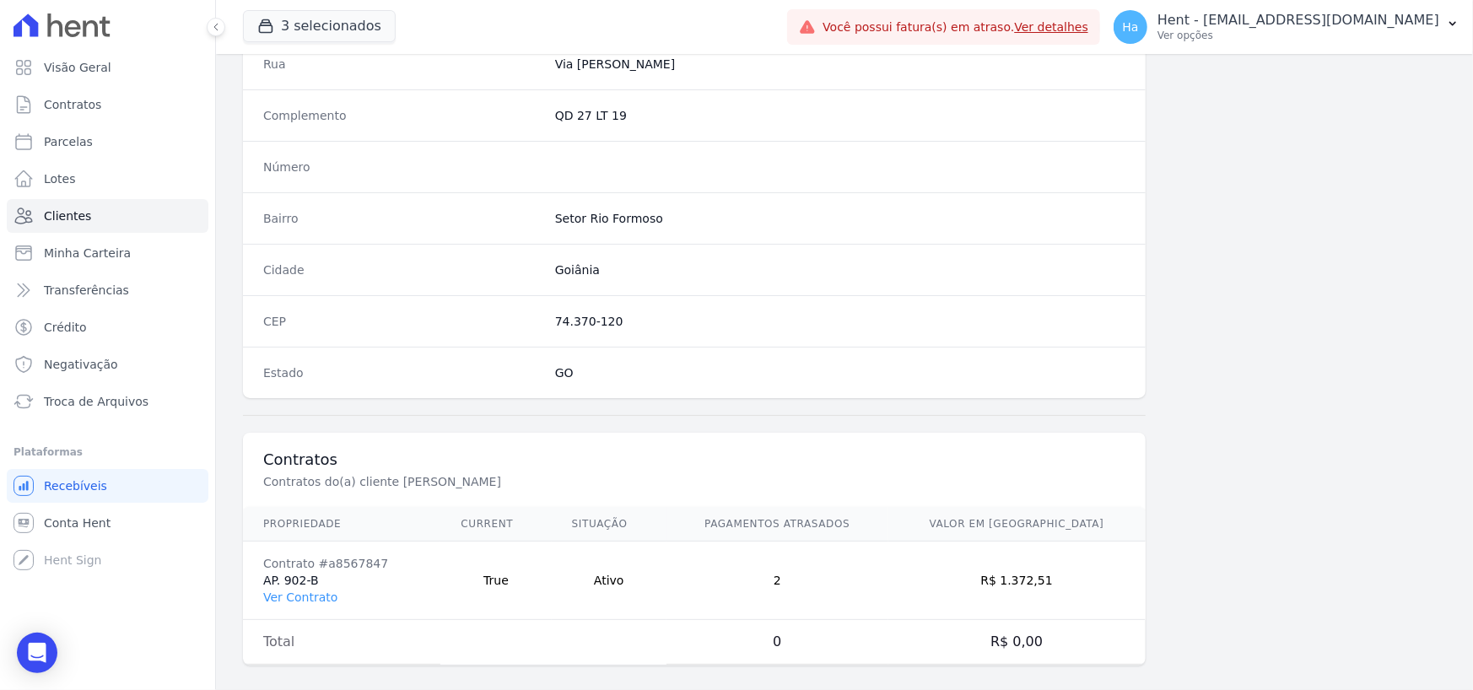
scroll to position [886, 0]
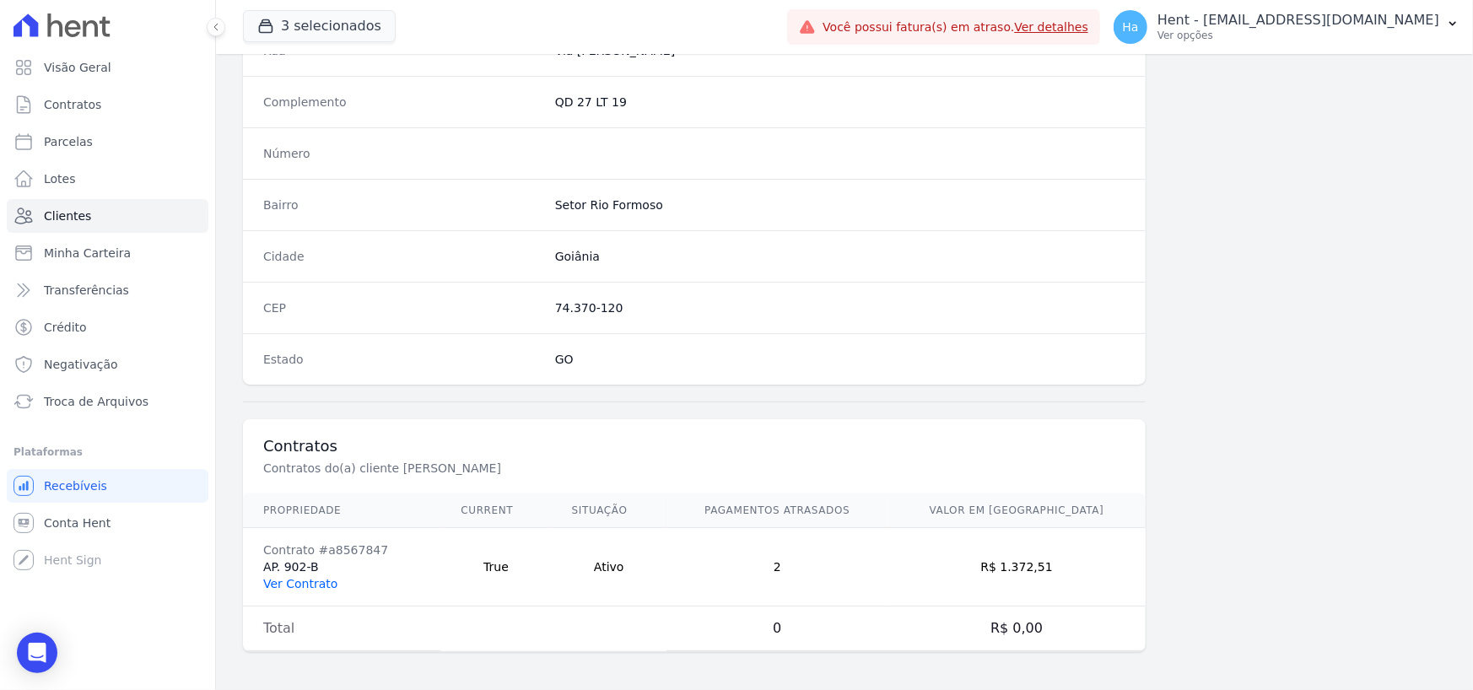
click at [312, 586] on link "Ver Contrato" at bounding box center [300, 584] width 74 height 14
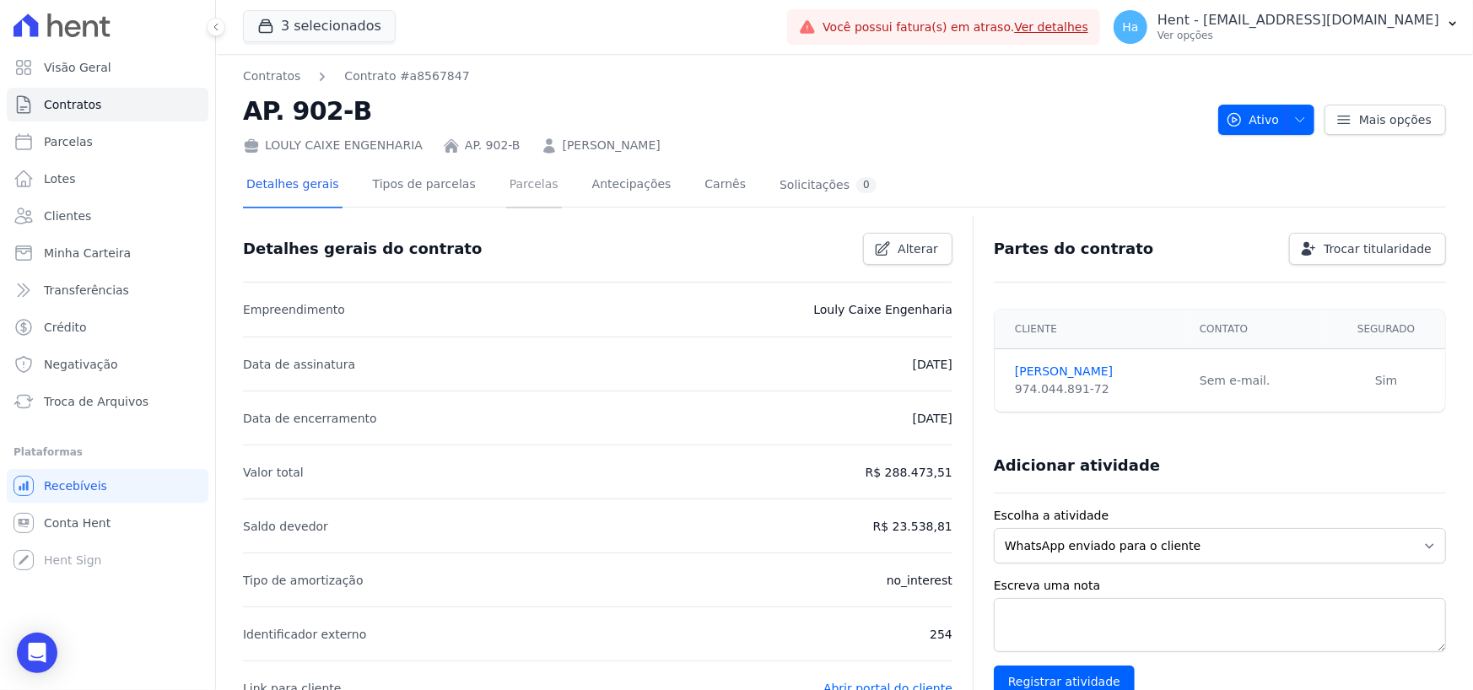
click at [506, 185] on link "Parcelas" at bounding box center [534, 186] width 56 height 45
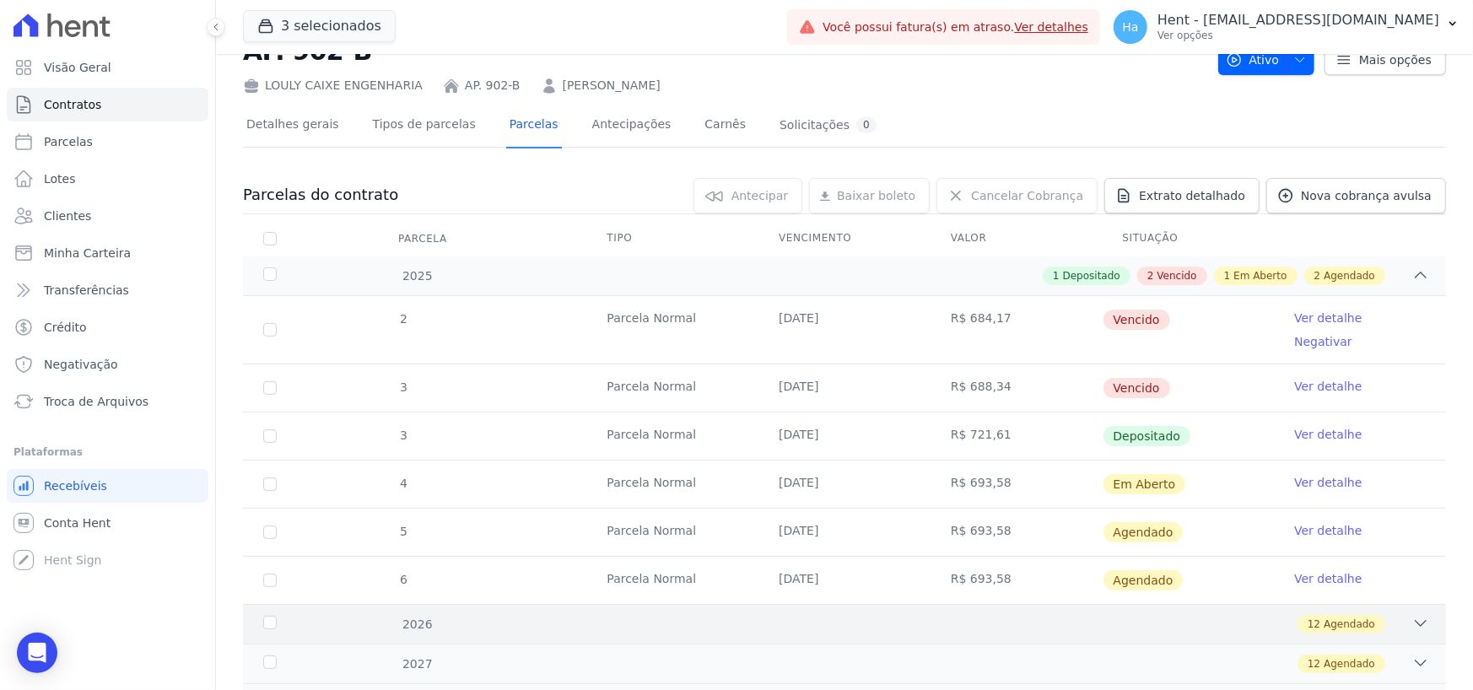
scroll to position [121, 0]
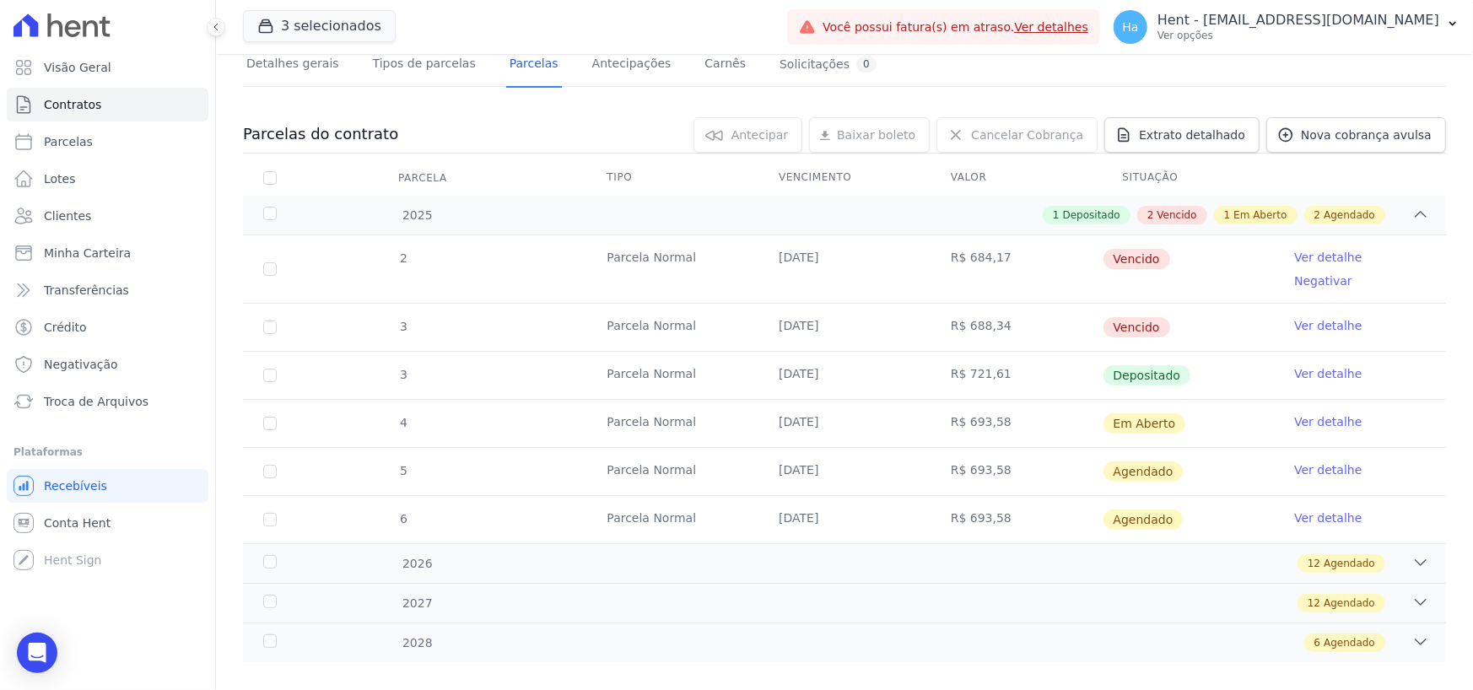
click at [1315, 413] on link "Ver detalhe" at bounding box center [1328, 421] width 68 height 17
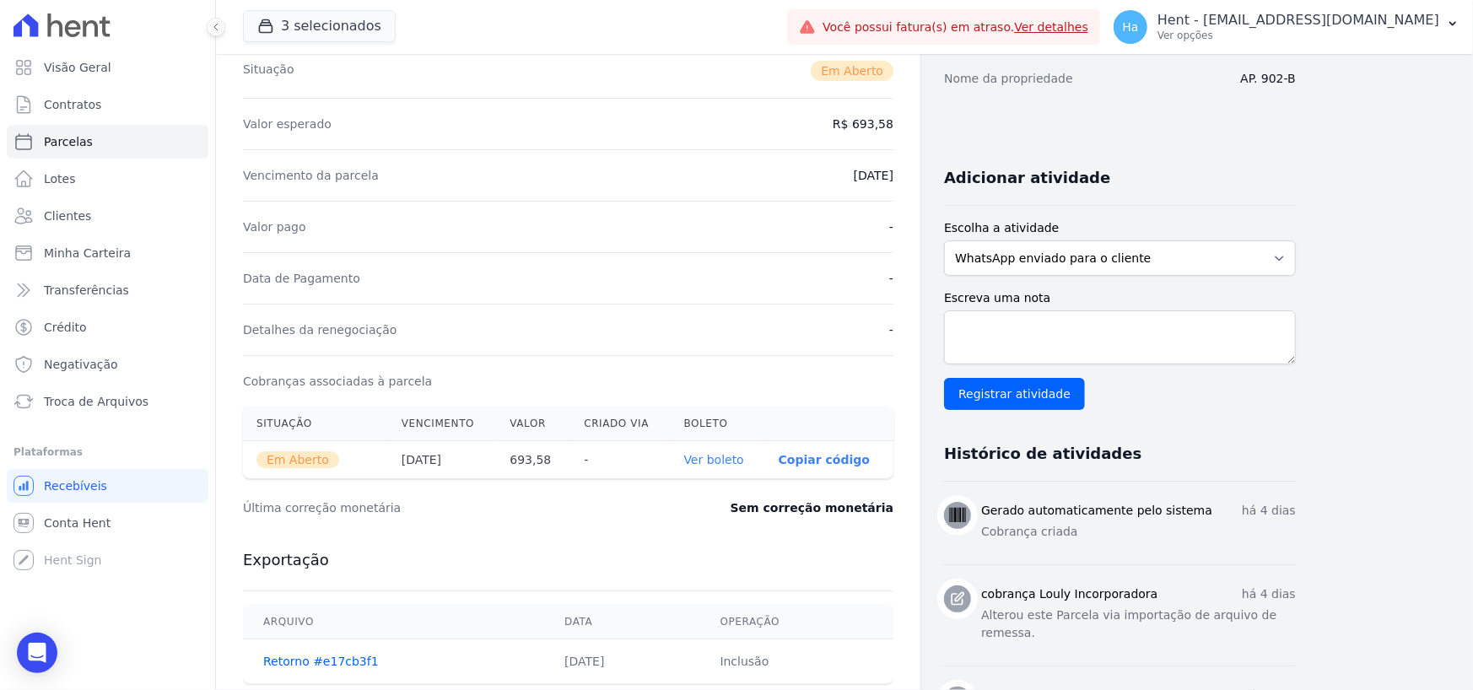
scroll to position [626, 0]
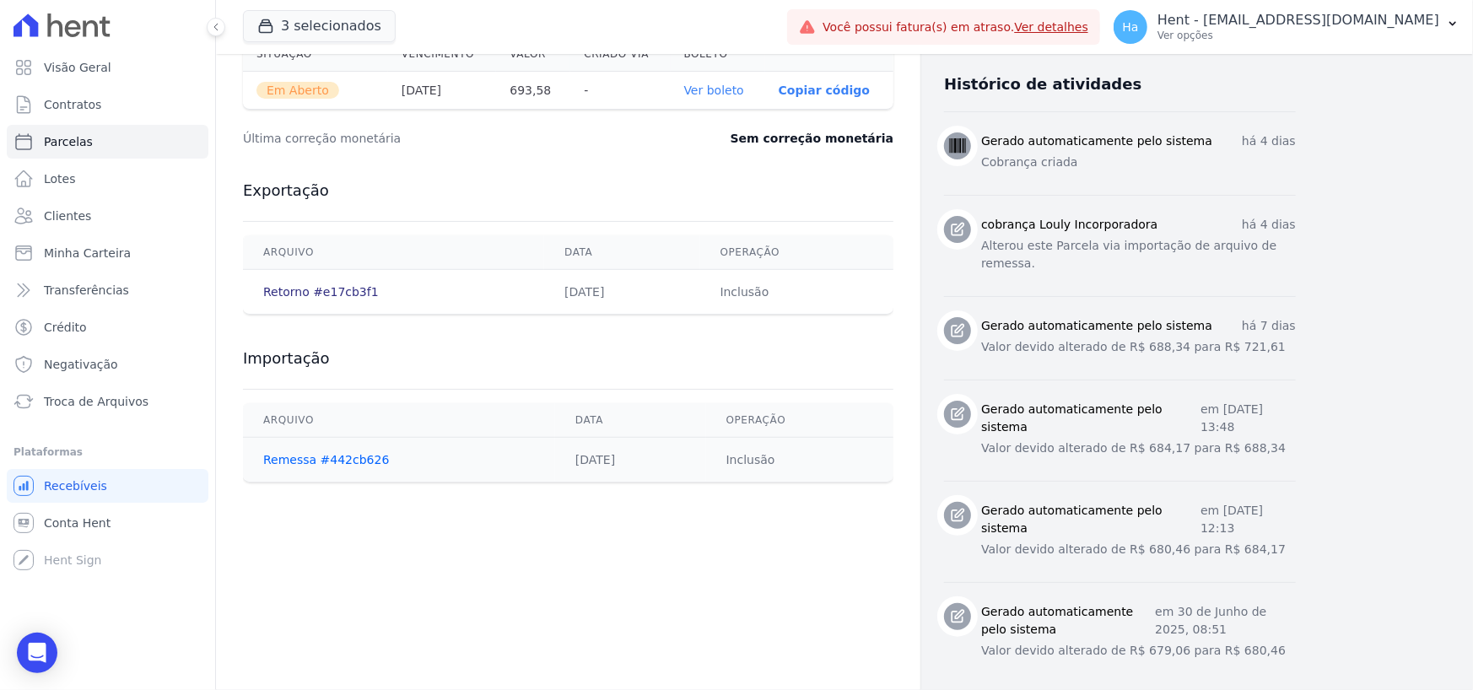
click at [316, 293] on link "Retorno #e17cb3f1" at bounding box center [321, 292] width 116 height 14
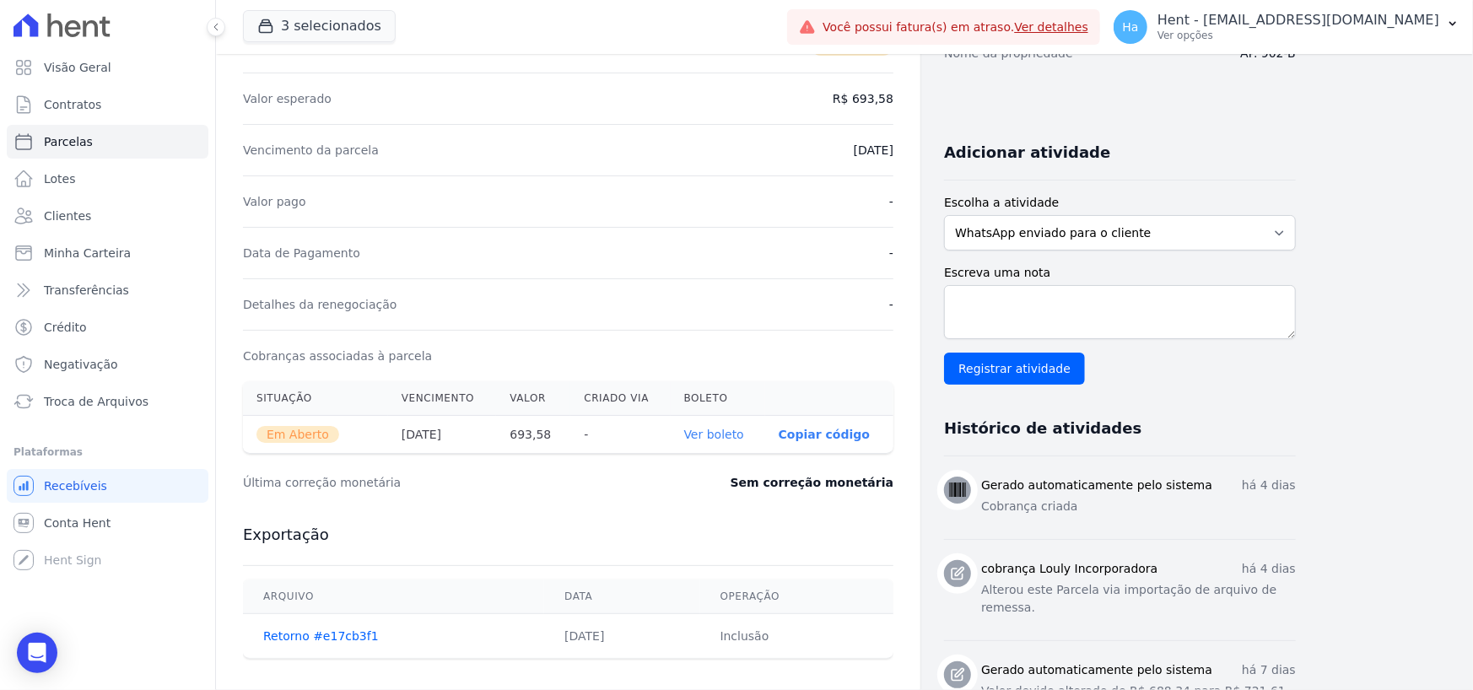
scroll to position [591, 0]
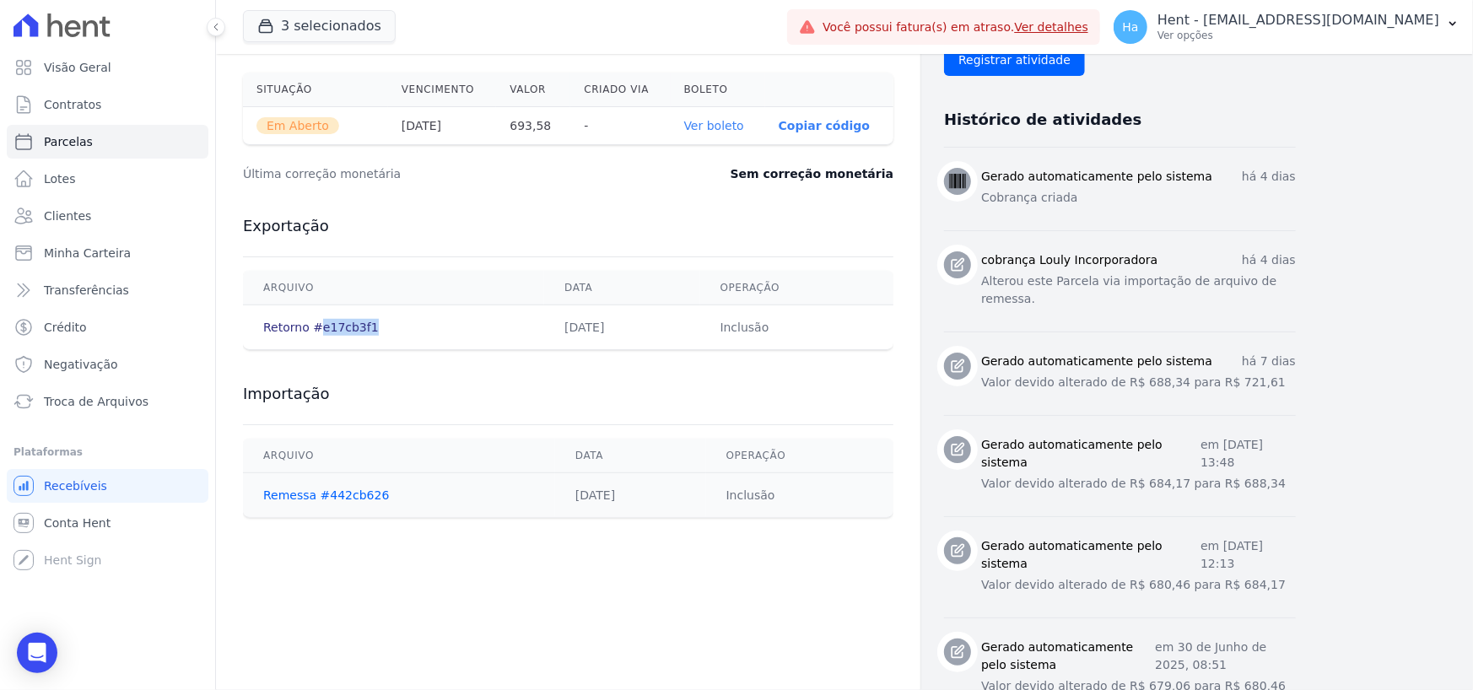
drag, startPoint x: 381, startPoint y: 330, endPoint x: 313, endPoint y: 331, distance: 67.5
click at [313, 331] on td "Retorno #e17cb3f1" at bounding box center [393, 327] width 301 height 45
copy link "e17cb3f1"
select select "default"
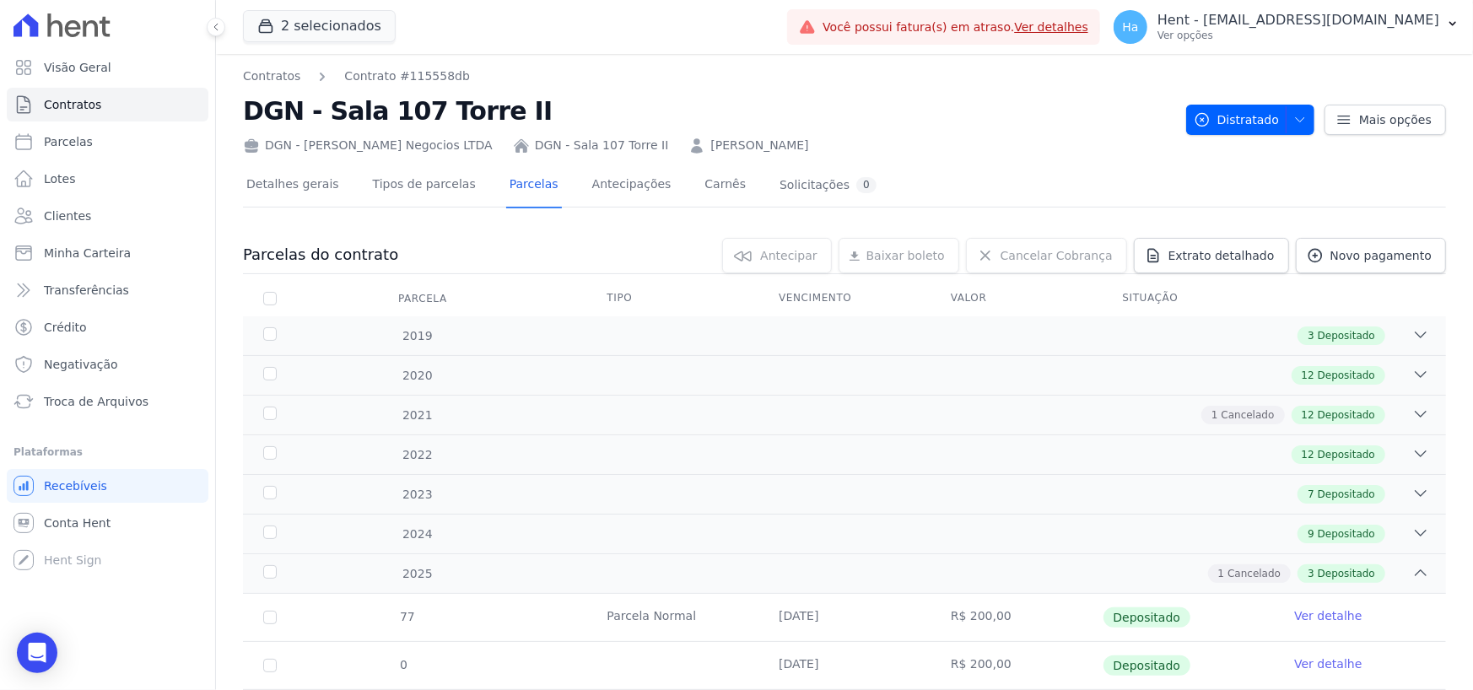
select select "default"
